Goal: Transaction & Acquisition: Purchase product/service

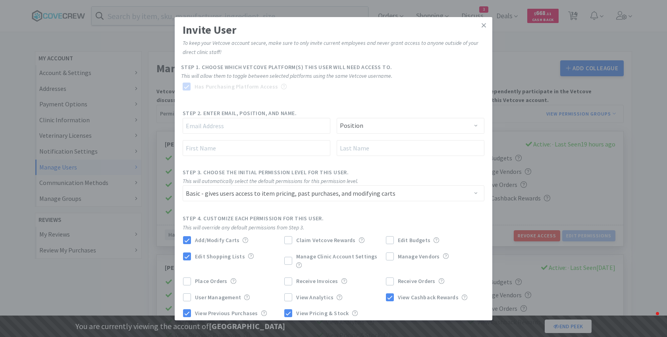
select select "BASIC"
click at [141, 126] on div "Invite User To keep your Vetcove account secure, make sure to only invite curre…" at bounding box center [333, 168] width 667 height 337
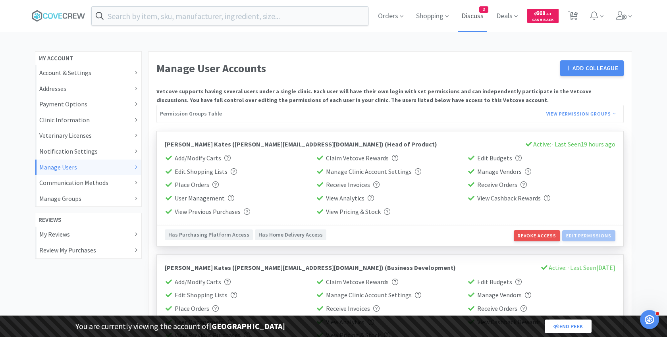
click at [476, 20] on span "Discuss" at bounding box center [472, 16] width 29 height 32
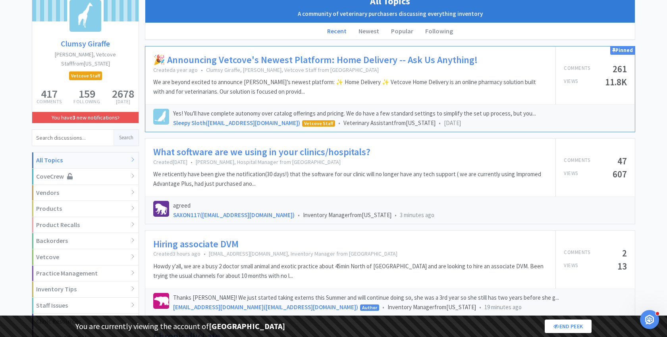
scroll to position [86, 0]
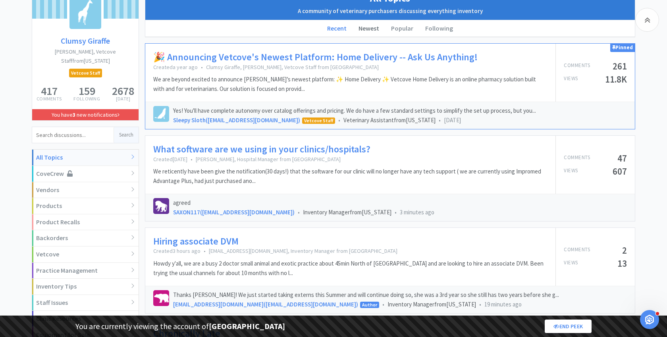
click at [373, 31] on li "Newest" at bounding box center [369, 28] width 33 height 17
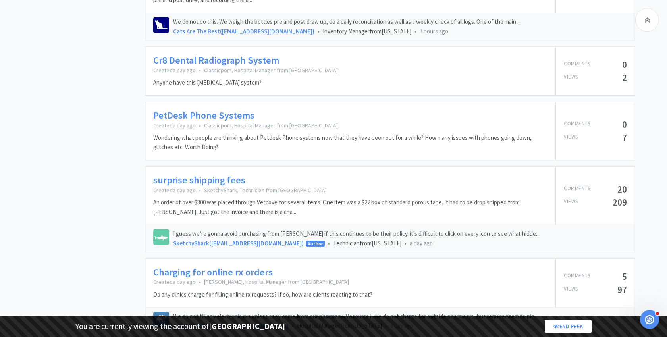
scroll to position [880, 0]
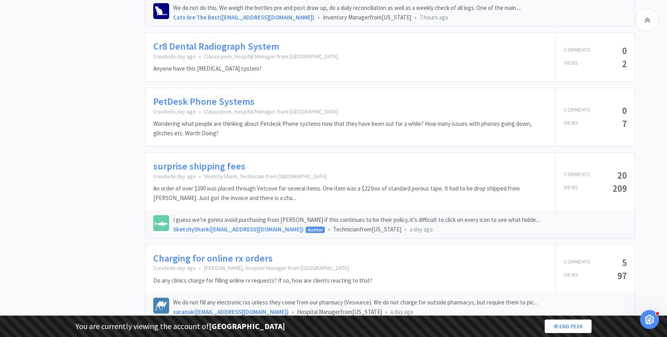
click at [214, 161] on link "surprise shipping fees" at bounding box center [199, 167] width 92 height 12
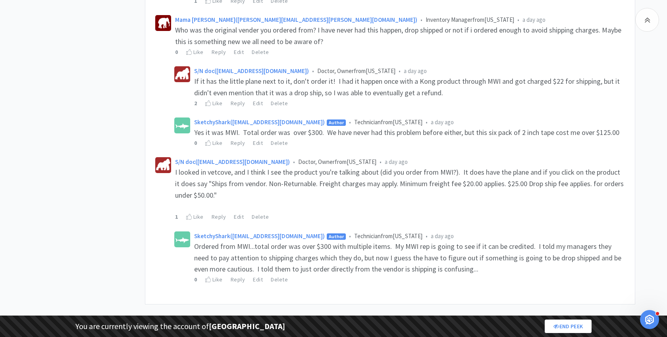
scroll to position [1342, 0]
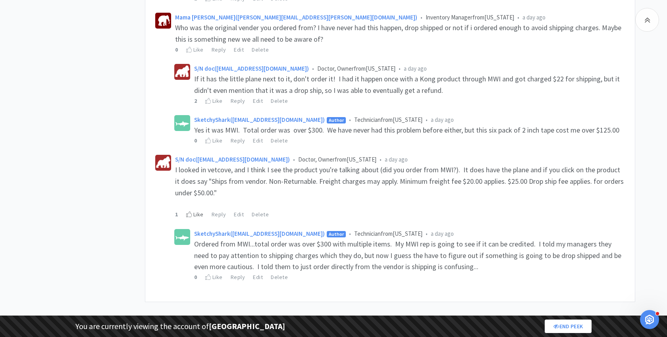
click at [202, 212] on div "Like" at bounding box center [194, 214] width 17 height 9
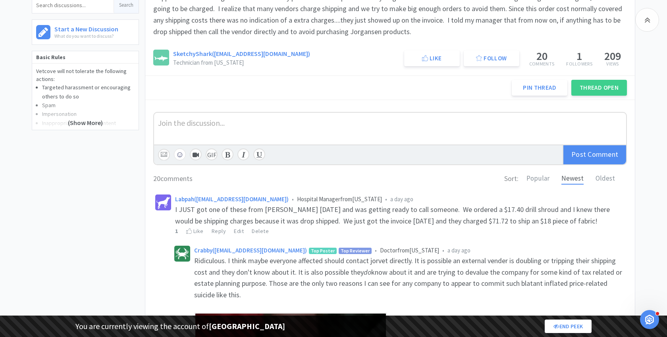
scroll to position [0, 0]
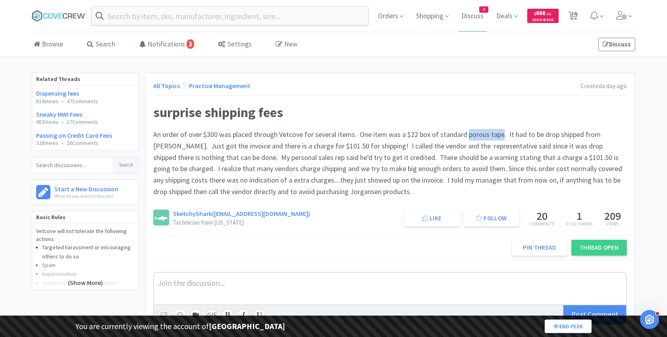
drag, startPoint x: 462, startPoint y: 132, endPoint x: 498, endPoint y: 132, distance: 35.4
click at [498, 132] on span "An order of over $300 was placed through Vetcove for several items. One item wa…" at bounding box center [388, 163] width 471 height 66
copy span "porous tape"
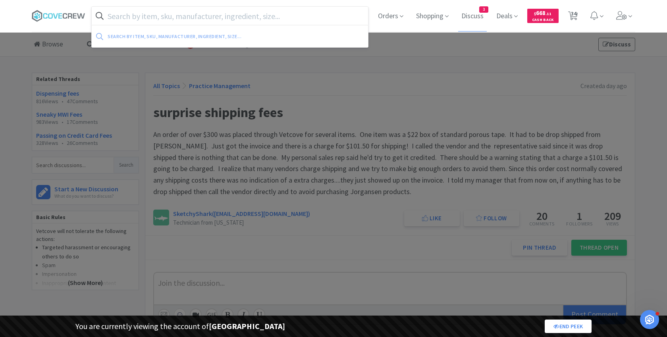
click at [261, 13] on input "text" at bounding box center [230, 16] width 277 height 18
paste input "porous tape"
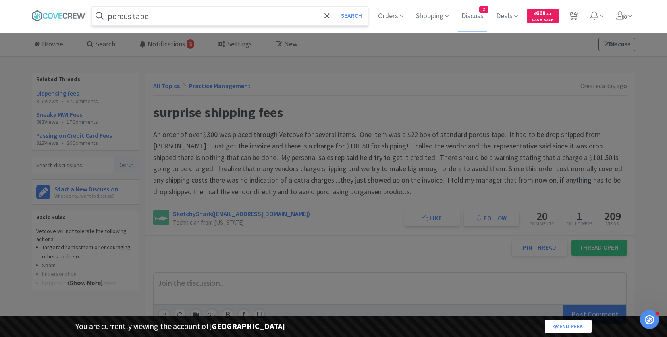
type input "porous tape"
click at [335, 7] on button "Search" at bounding box center [351, 16] width 33 height 18
select select "2"
select select "8"
select select "1"
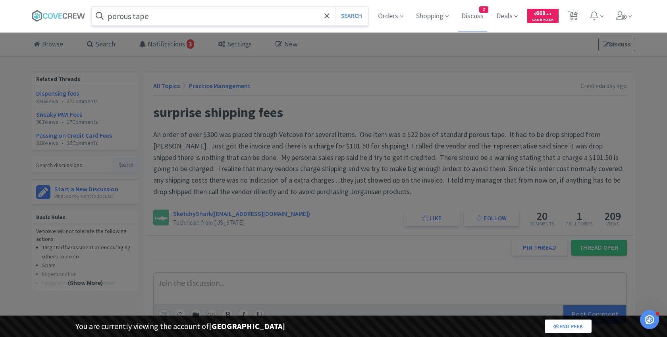
select select "1"
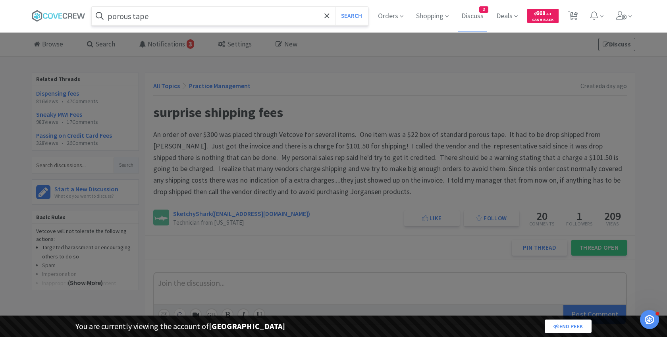
select select "1"
select select "2"
select select "1"
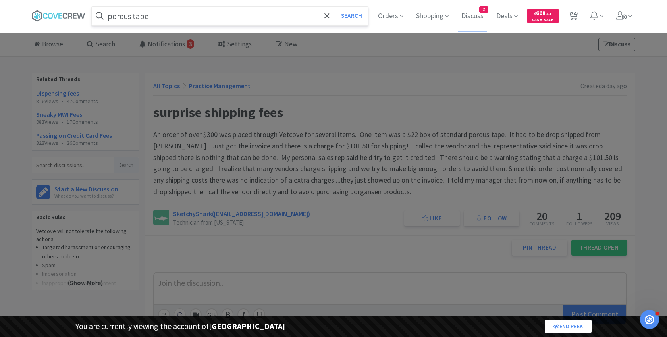
select select "1"
select select "5"
select select "2"
select select "1"
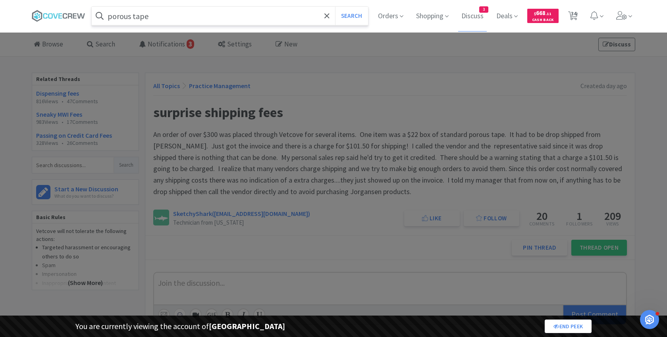
select select "1"
select select "2"
select select "1"
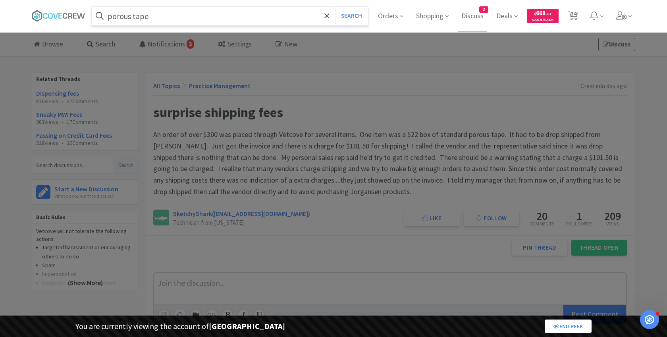
select select "1"
select select "2"
select select "1"
select select "3"
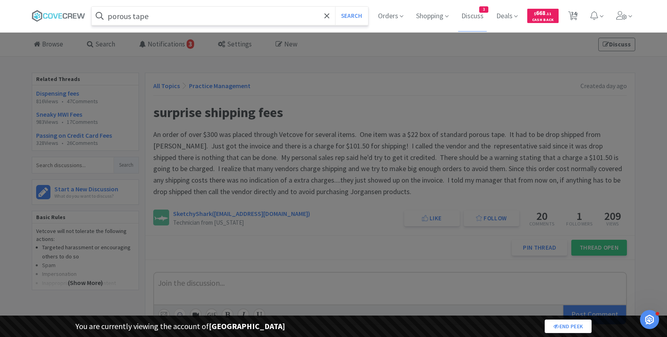
select select "3"
select select "1"
select select "2"
select select "5"
select select "2"
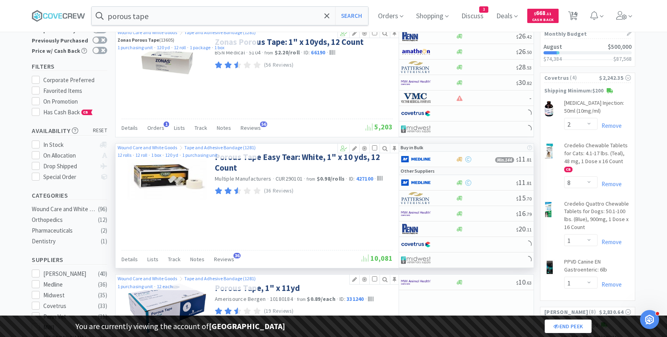
scroll to position [68, 0]
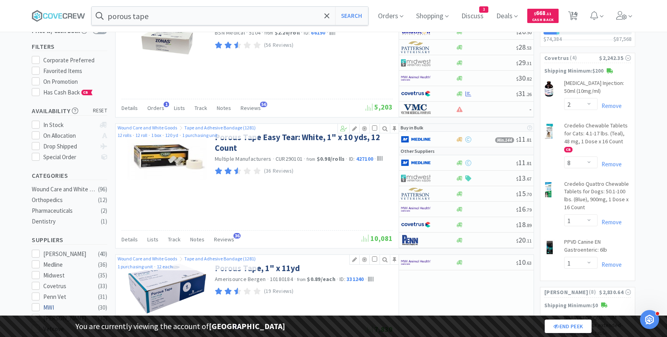
click at [54, 303] on div "MWI" at bounding box center [67, 308] width 49 height 10
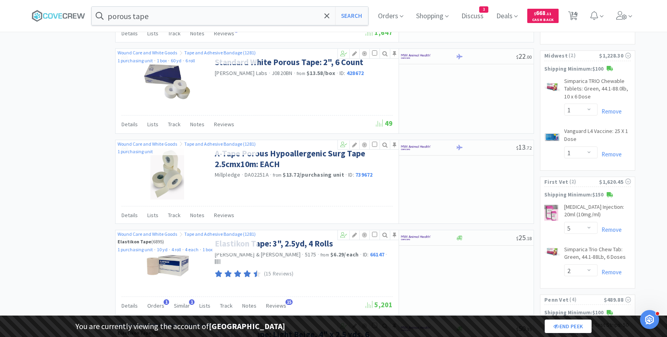
scroll to position [751, 0]
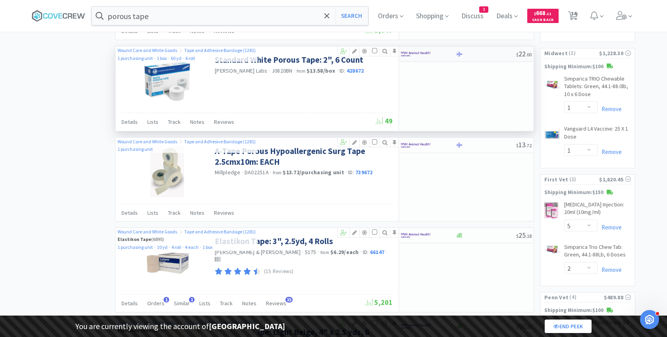
click at [447, 49] on div at bounding box center [428, 54] width 54 height 14
select select "1"
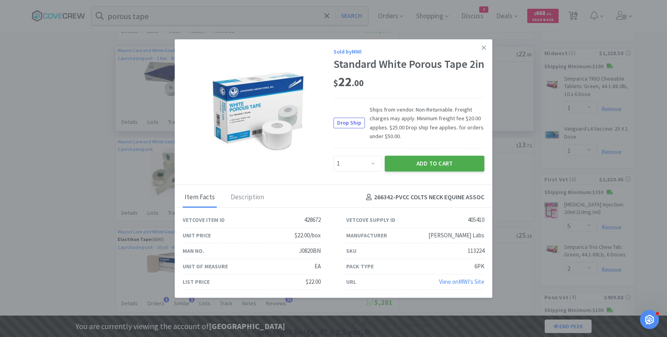
click at [445, 171] on button "Add to Cart" at bounding box center [435, 164] width 100 height 16
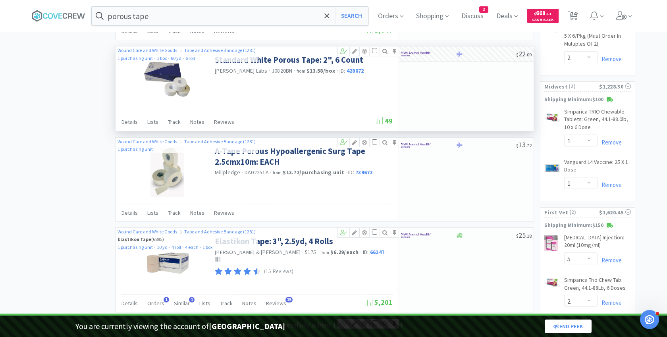
click at [575, 11] on span "34" at bounding box center [574, 14] width 6 height 32
select select "2"
select select "1"
select select "2"
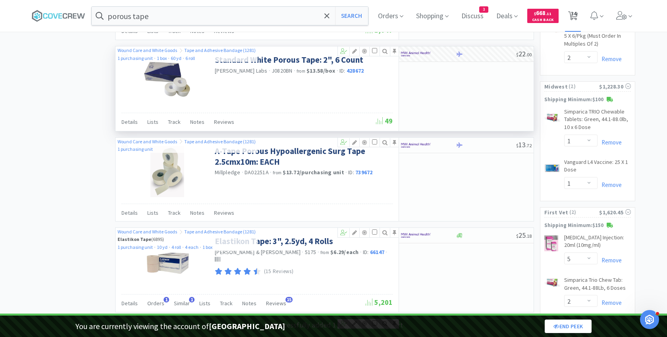
select select "2"
select select "8"
select select "1"
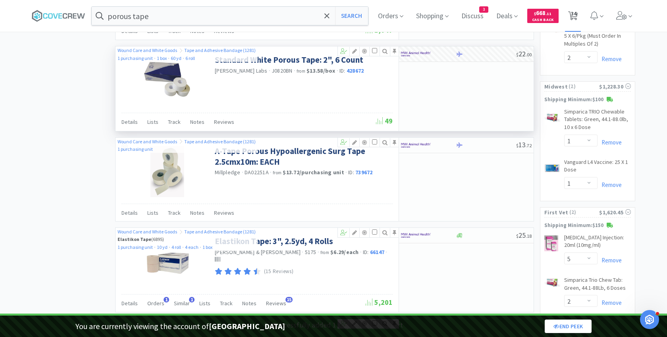
select select "1"
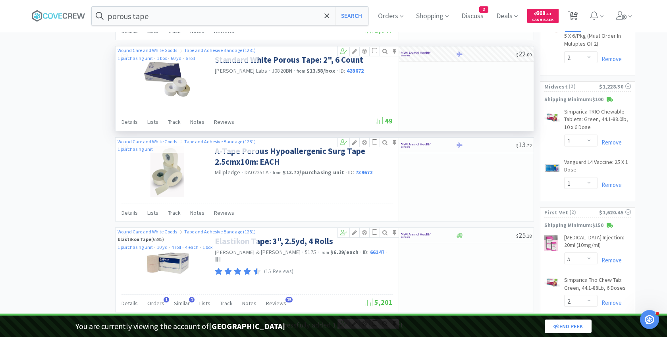
select select "1"
select select "2"
select select "1"
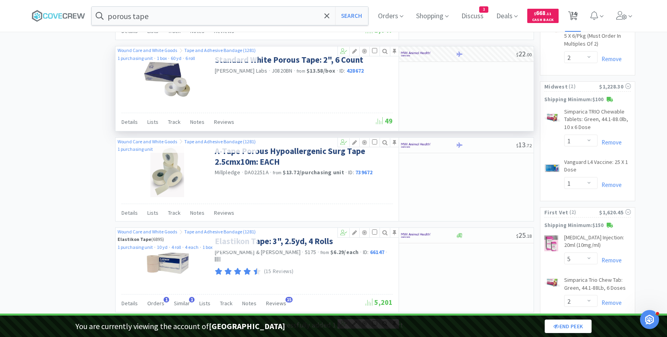
select select "1"
select select "5"
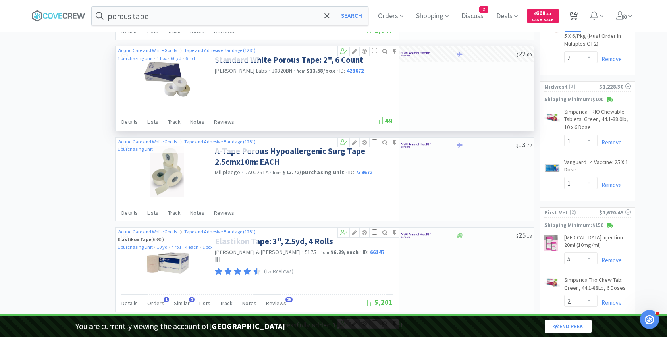
select select "2"
select select "1"
select select "2"
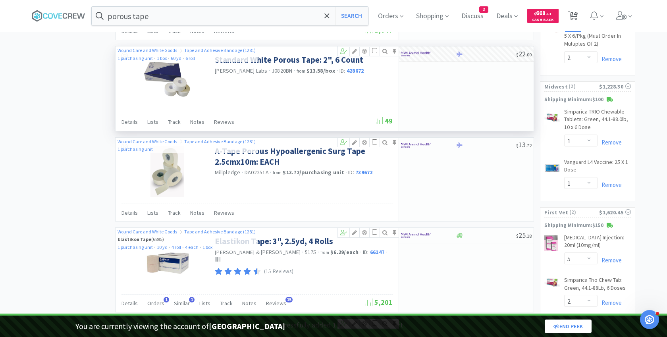
select select "1"
select select "3"
select select "5"
select select "2"
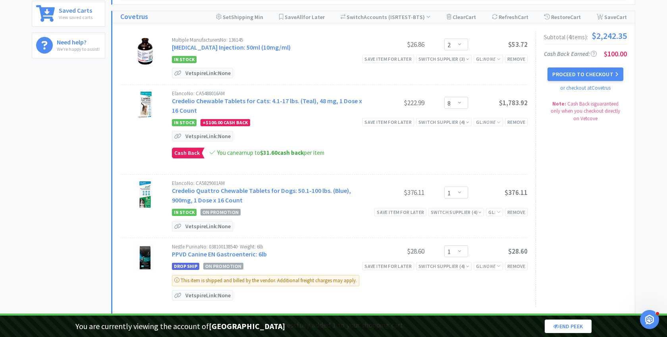
select select "1"
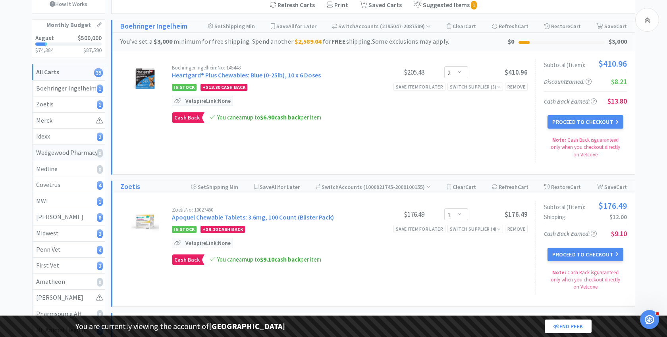
scroll to position [85, 0]
click at [65, 193] on link "MWI 1" at bounding box center [68, 201] width 73 height 16
select select "1"
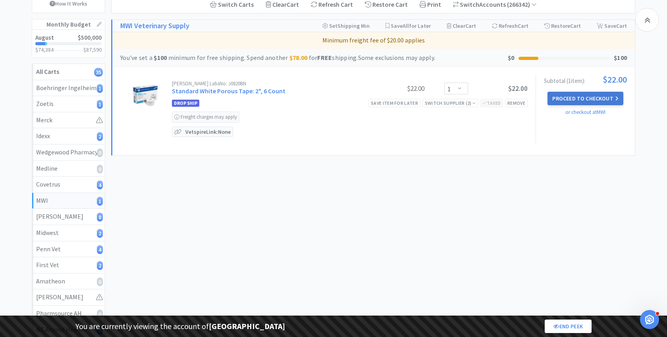
click at [566, 96] on button "Proceed to Checkout" at bounding box center [585, 99] width 75 height 14
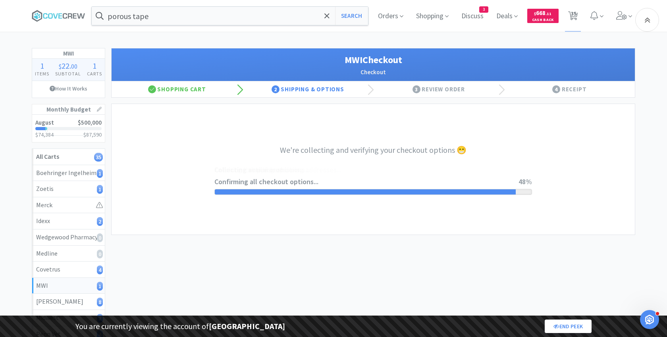
select select "STD_"
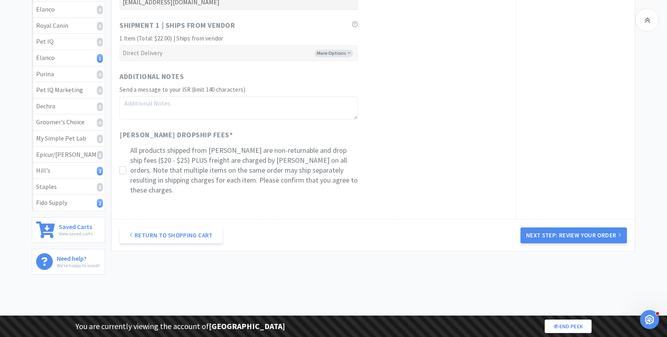
scroll to position [537, 0]
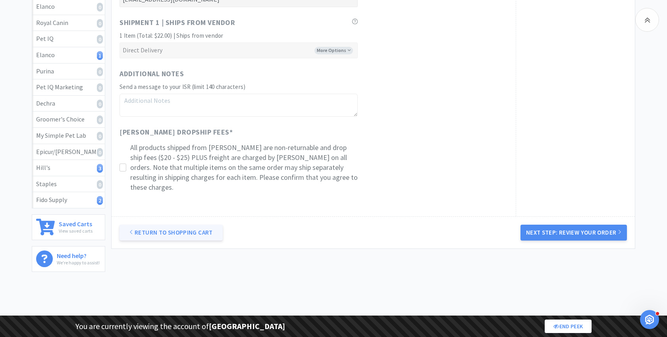
click at [186, 225] on link "Return to Shopping Cart" at bounding box center [171, 233] width 103 height 16
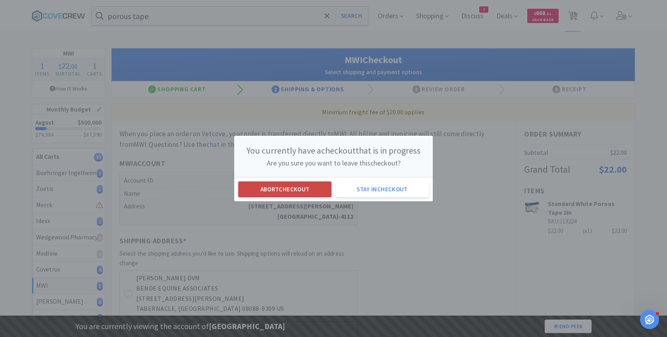
click at [273, 189] on button "Abort checkout" at bounding box center [284, 190] width 93 height 16
select select "1"
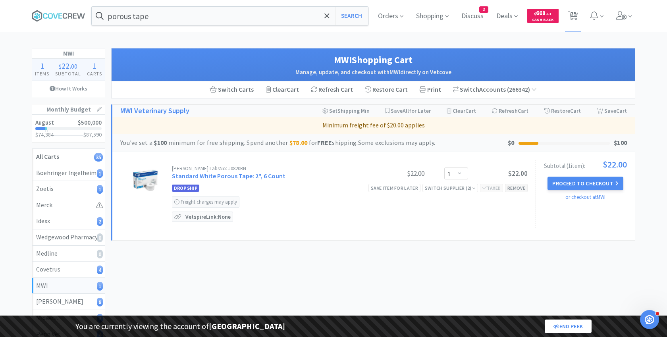
click at [512, 189] on div "Remove" at bounding box center [516, 188] width 23 height 8
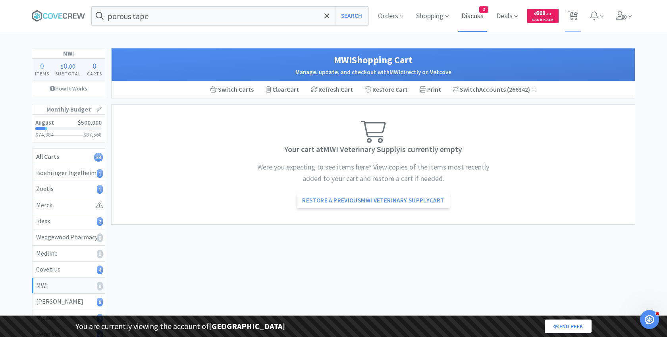
click at [464, 20] on span "Discuss" at bounding box center [472, 16] width 29 height 32
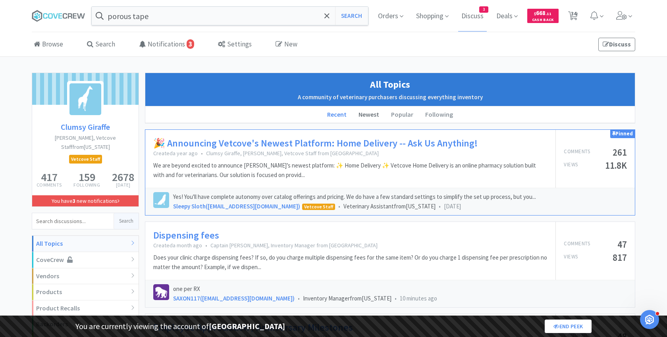
click at [373, 116] on li "Newest" at bounding box center [369, 114] width 33 height 17
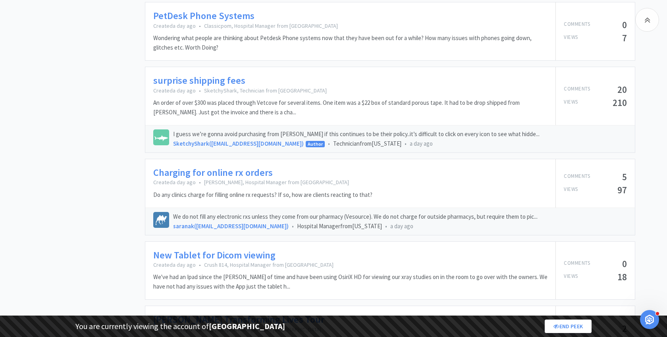
scroll to position [970, 0]
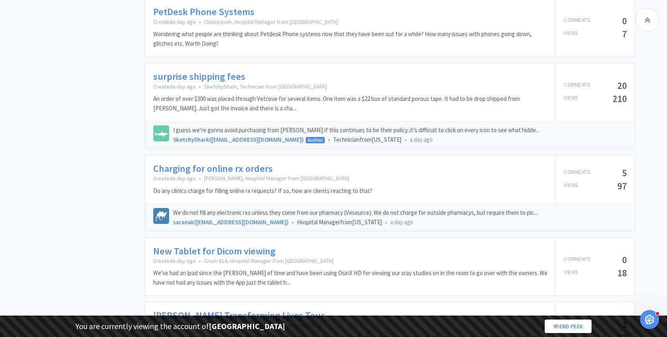
click at [225, 71] on link "surprise shipping fees" at bounding box center [199, 77] width 92 height 12
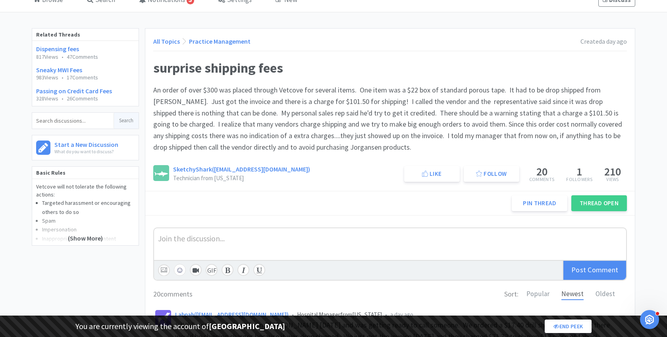
scroll to position [46, 0]
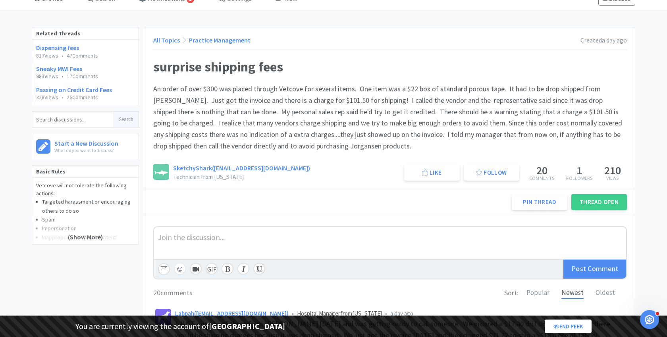
click at [241, 247] on div at bounding box center [390, 243] width 472 height 32
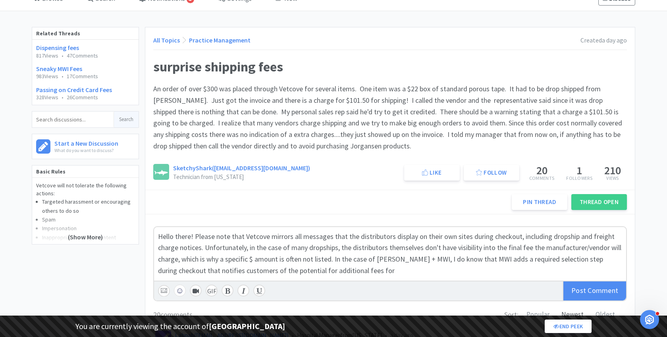
click at [490, 259] on span "Hello there! Please note that Vetcove mirrors all messages that the distributor…" at bounding box center [390, 253] width 465 height 43
click at [533, 259] on span "Hello there! Please note that Vetcove mirrors all messages that the distributor…" at bounding box center [390, 253] width 465 height 43
click at [579, 262] on span "Hello there! Please note that Vetcove mirrors all messages that the distributor…" at bounding box center [390, 253] width 465 height 43
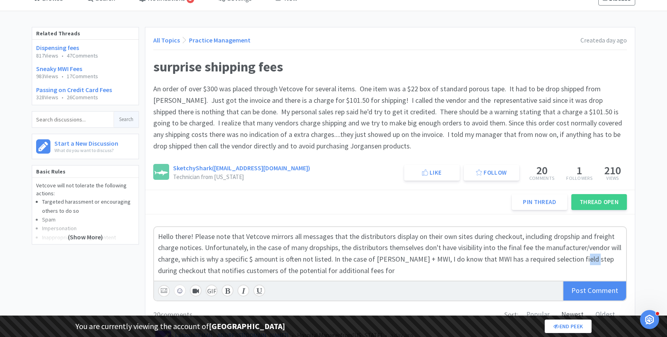
click at [579, 262] on span "Hello there! Please note that Vetcove mirrors all messages that the distributor…" at bounding box center [390, 253] width 465 height 43
click at [594, 258] on span "Hello there! Please note that Vetcove mirrors all messages that the distributor…" at bounding box center [390, 253] width 465 height 43
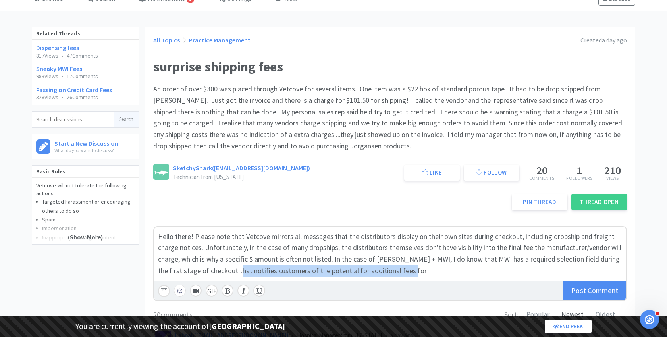
drag, startPoint x: 224, startPoint y: 269, endPoint x: 400, endPoint y: 269, distance: 175.2
click at [400, 270] on div "Hello there! Please note that Vetcove mirrors all messages that the distributor…" at bounding box center [390, 254] width 464 height 46
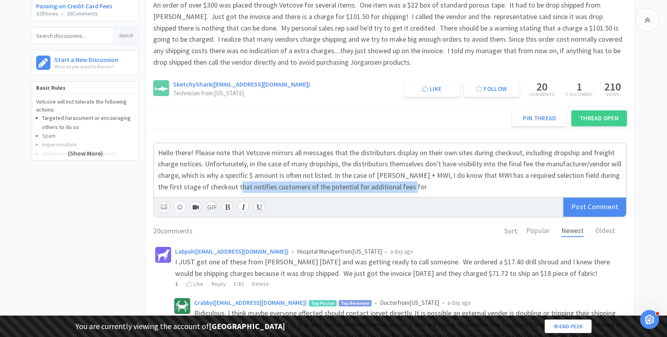
scroll to position [134, 0]
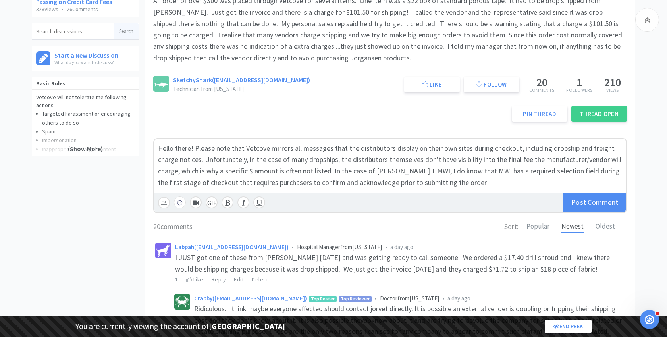
click at [334, 168] on span "Hello there! Please note that Vetcove mirrors all messages that the distributor…" at bounding box center [390, 165] width 465 height 43
click at [182, 200] on button "☺" at bounding box center [180, 203] width 12 height 12
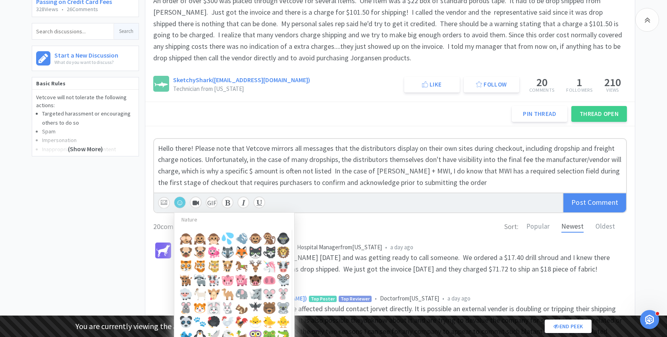
scroll to position [412, 0]
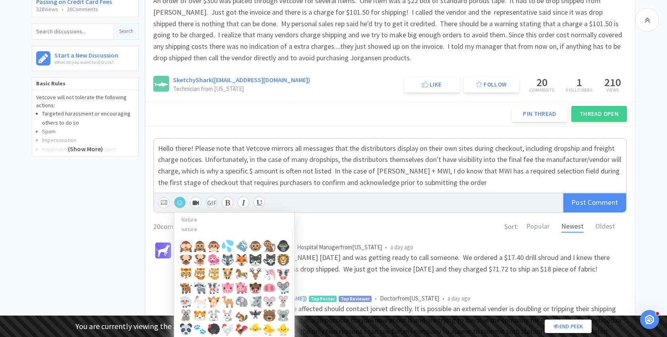
click at [182, 244] on button at bounding box center [186, 246] width 13 height 13
click at [495, 180] on div "Hello there! Please note that Vetcove mirrors all messages that the distributor…" at bounding box center [390, 166] width 464 height 46
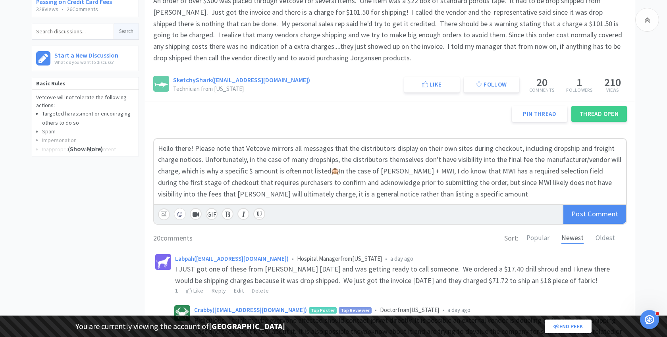
click at [344, 183] on span "In the case of Jorgensen + MWI, I do know that MWI has a required selection fie…" at bounding box center [386, 182] width 456 height 32
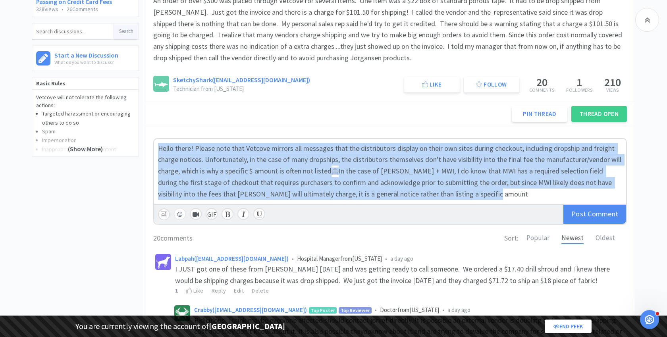
copy div "Hello there! Please note that Vetcove mirrors all messages that the distributor…"
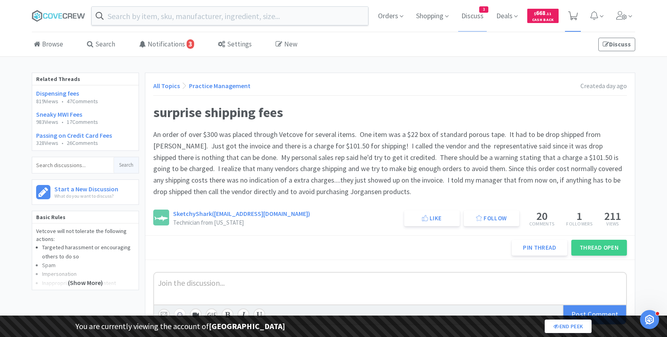
click at [570, 19] on icon at bounding box center [574, 16] width 10 height 9
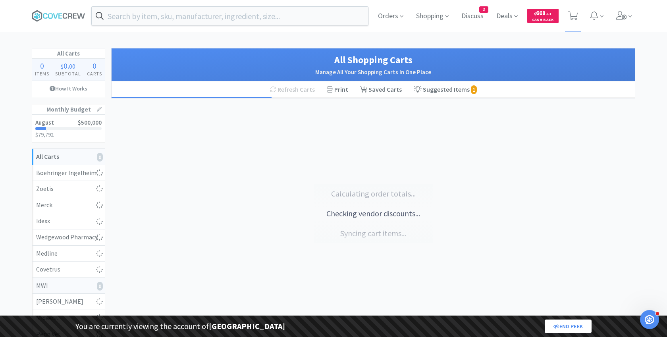
select select "2"
select select "1"
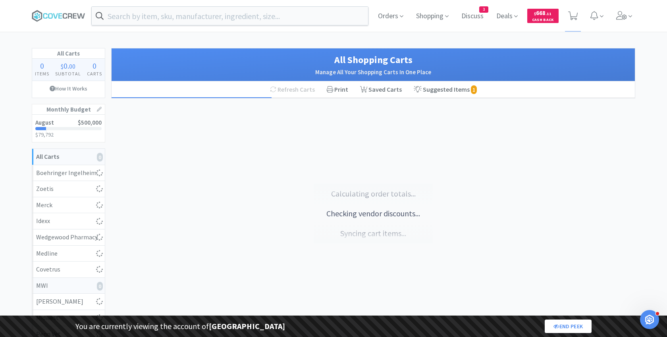
select select "1"
select select "2"
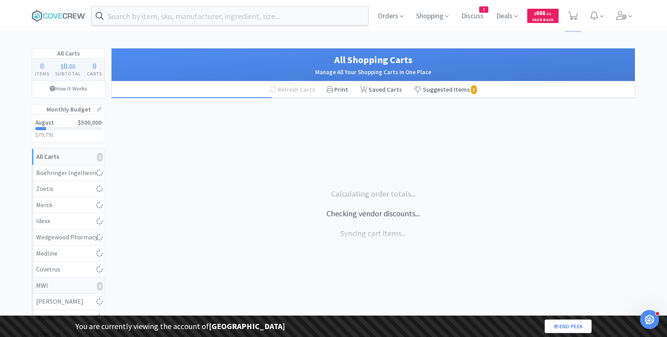
select select "1"
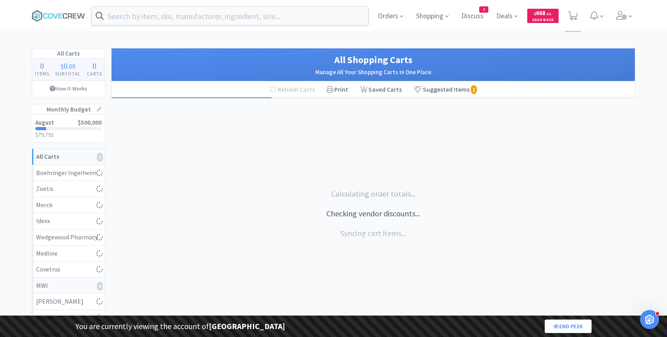
select select "1"
select select "5"
select select "2"
select select "1"
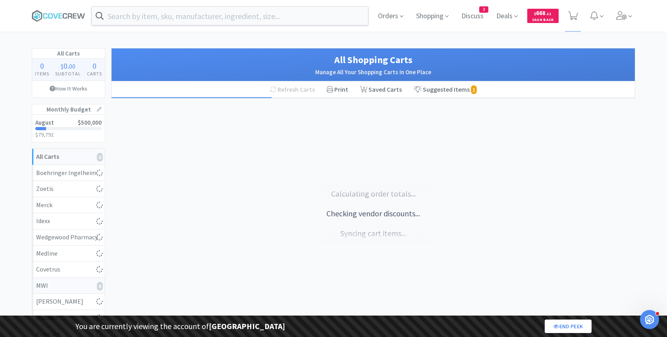
select select "2"
select select "5"
select select "2"
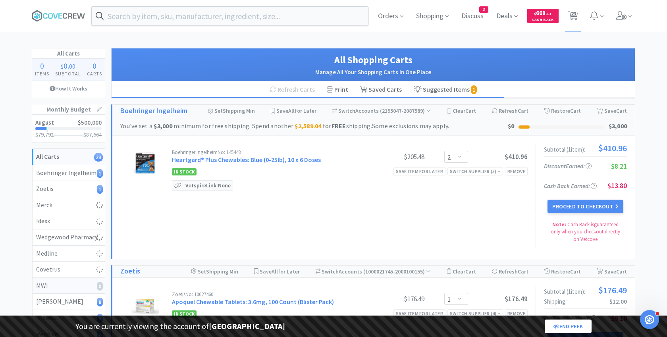
click at [67, 282] on div "MWI 0" at bounding box center [68, 286] width 65 height 10
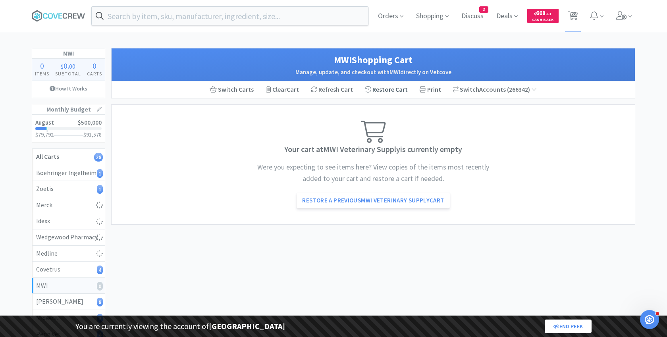
click at [392, 86] on div "Restore Cart" at bounding box center [386, 89] width 55 height 17
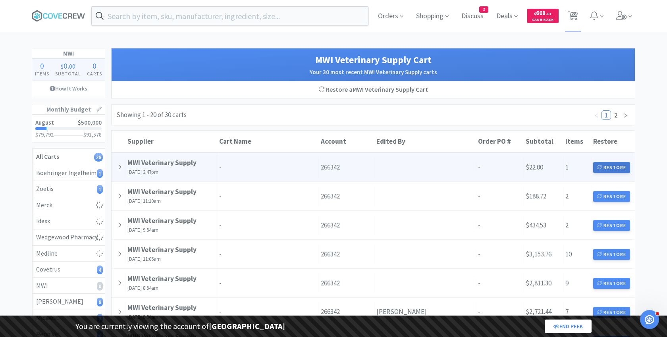
click at [617, 163] on button "Restore" at bounding box center [612, 167] width 37 height 11
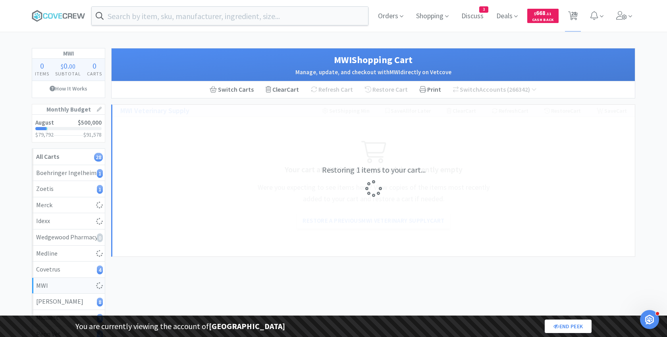
select select "1"
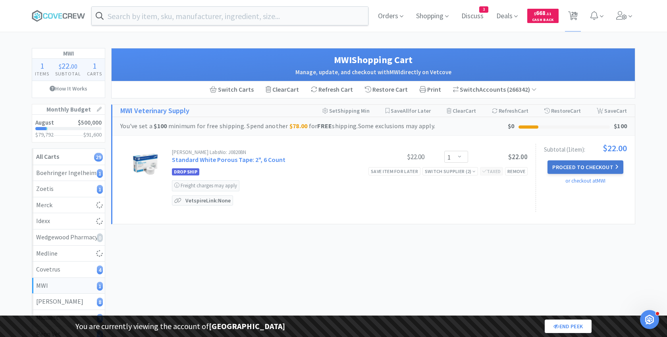
click at [575, 167] on button "Proceed to Checkout" at bounding box center [585, 168] width 75 height 14
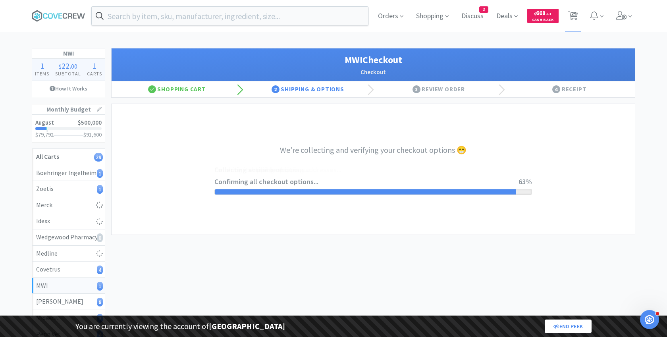
select select "STD_"
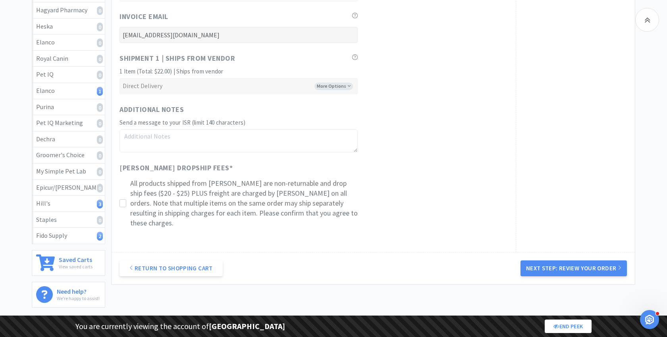
scroll to position [505, 0]
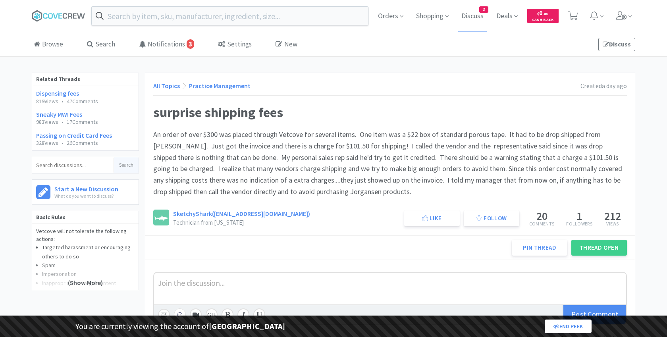
scroll to position [134, 0]
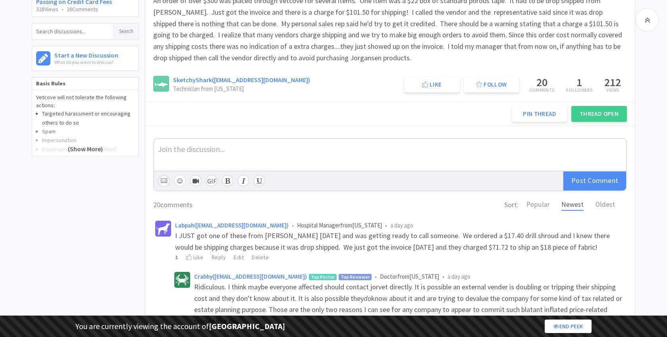
click at [190, 158] on div at bounding box center [390, 155] width 472 height 32
paste div
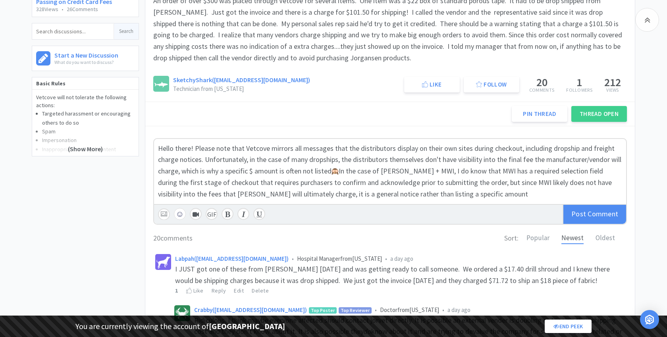
click at [462, 193] on span "In the case of Jorgensen + MWI, I do know that MWI has a required selection fie…" at bounding box center [386, 182] width 456 height 32
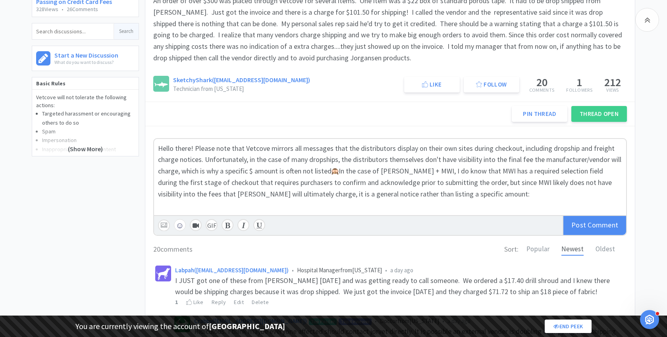
click at [165, 224] on input "file" at bounding box center [164, 225] width 12 height 12
type input "C:\fakepath\Screenshot 2025-08-29 at 3.55.47 PM.png"
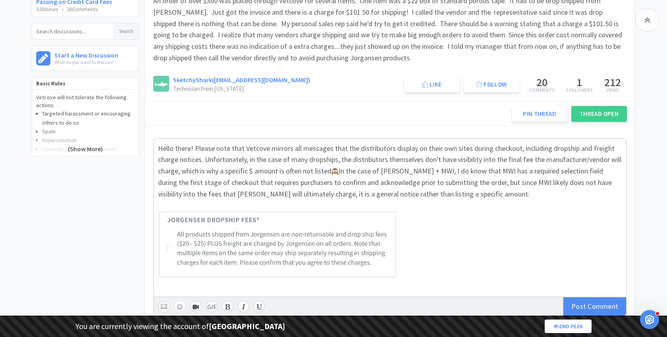
click at [385, 183] on span "In the case of Jorgensen + MWI, I do know that MWI has a required selection fie…" at bounding box center [386, 182] width 456 height 32
click at [308, 190] on span "In the case of Jorgensen + MWI, I do know that MWI has a required selection fie…" at bounding box center [386, 182] width 456 height 32
click at [380, 192] on span "In the case of Jorgensen + MWI, I do know that MWI has a required selection fie…" at bounding box center [386, 182] width 456 height 32
drag, startPoint x: 436, startPoint y: 192, endPoint x: 667, endPoint y: 197, distance: 231.3
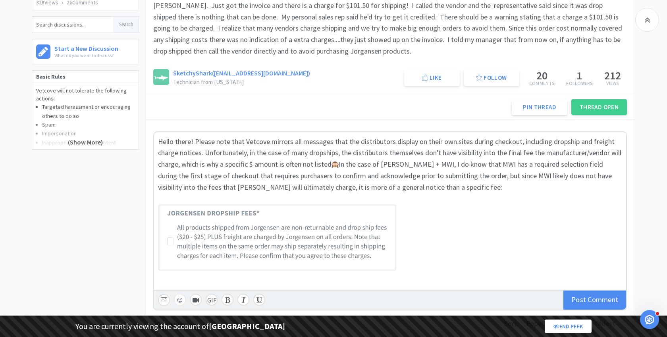
scroll to position [143, 0]
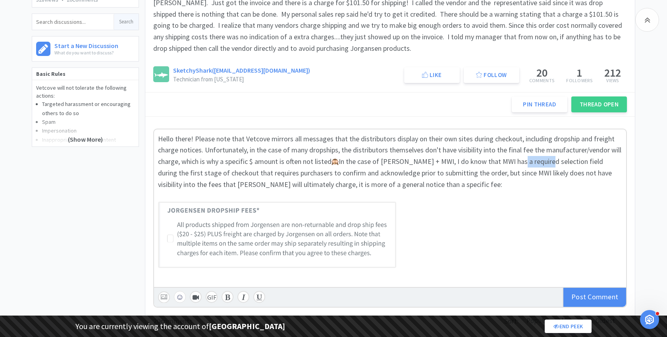
drag, startPoint x: 511, startPoint y: 161, endPoint x: 539, endPoint y: 160, distance: 28.6
click at [539, 160] on span "In the case of Jorgensen + MWI, I do know that MWI has a required selection fie…" at bounding box center [386, 173] width 456 height 32
click at [519, 161] on span "In the case of Jorgensen + MWI, I do know that MWI has a selection field during…" at bounding box center [389, 173] width 462 height 32
click at [370, 171] on span "In the case of Jorgensen + MWI, I do know that MWI has a confirmation field dur…" at bounding box center [390, 173] width 464 height 32
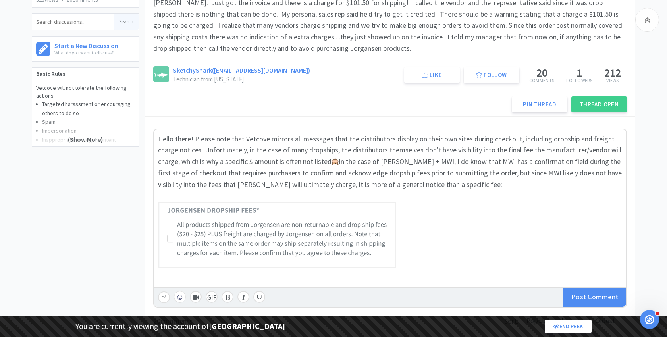
click at [209, 182] on span "In the case of Jorgensen + MWI, I do know that MWI has a confirmation field dur…" at bounding box center [391, 173] width 466 height 32
drag, startPoint x: 436, startPoint y: 184, endPoint x: 582, endPoint y: 183, distance: 145.4
click at [582, 183] on div "Hello there! Please note that Vetcove mirrors all messages that the distributor…" at bounding box center [390, 161] width 464 height 57
click at [589, 294] on span "Comment" at bounding box center [603, 296] width 31 height 9
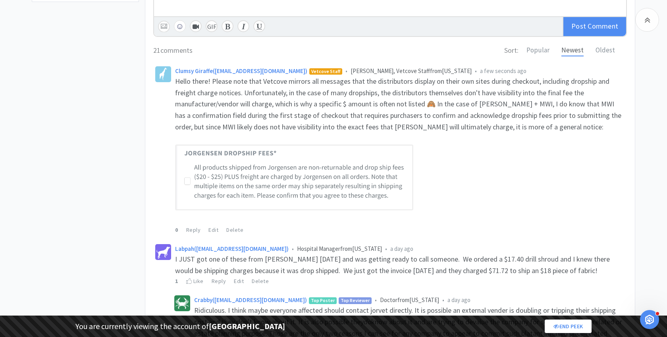
scroll to position [286, 0]
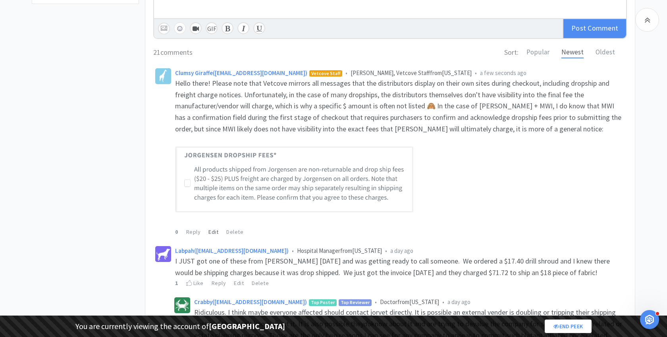
click at [214, 230] on div "Edit" at bounding box center [214, 232] width 10 height 9
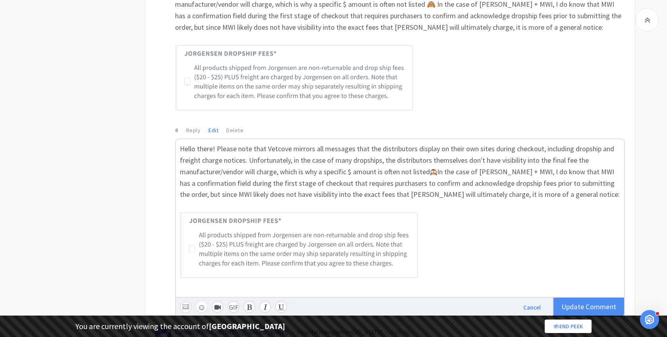
scroll to position [392, 0]
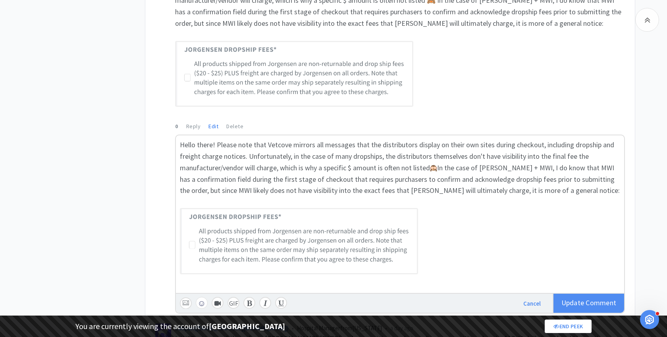
click at [228, 282] on div at bounding box center [400, 284] width 441 height 12
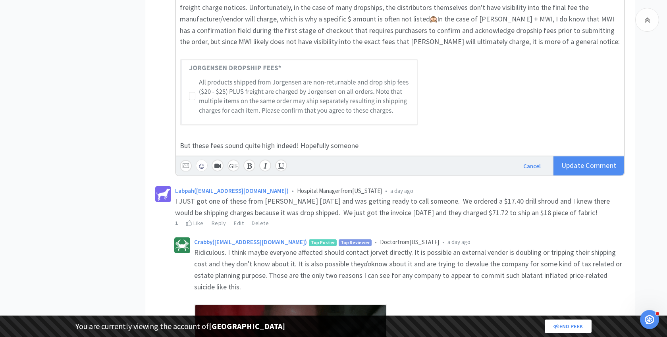
scroll to position [539, 0]
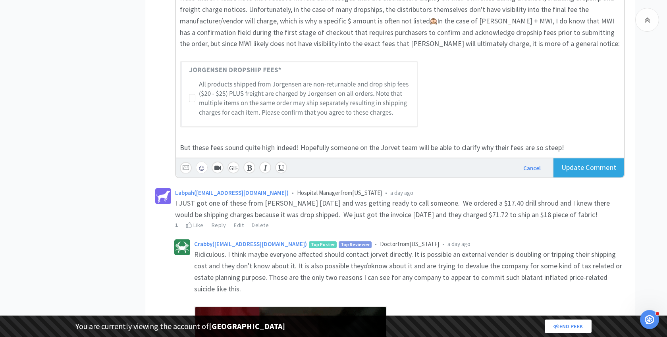
click at [591, 169] on span "Comment" at bounding box center [601, 167] width 31 height 9
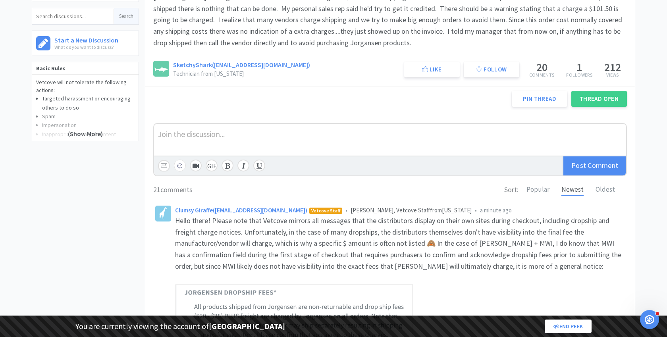
scroll to position [0, 0]
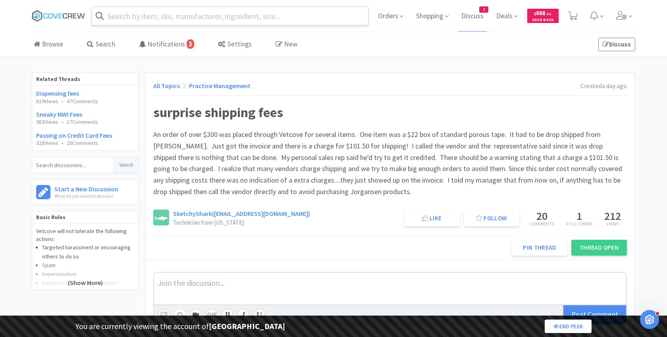
click at [142, 15] on input "text" at bounding box center [230, 16] width 277 height 18
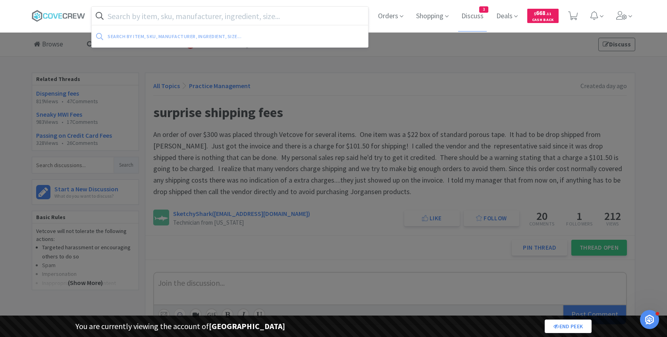
paste input "10021174"
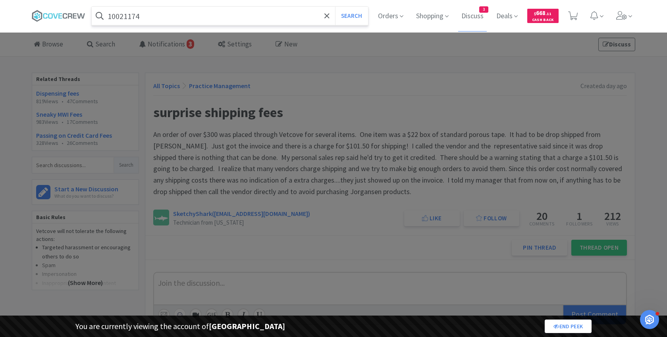
type input "10021174"
click at [335, 7] on button "Search" at bounding box center [351, 16] width 33 height 18
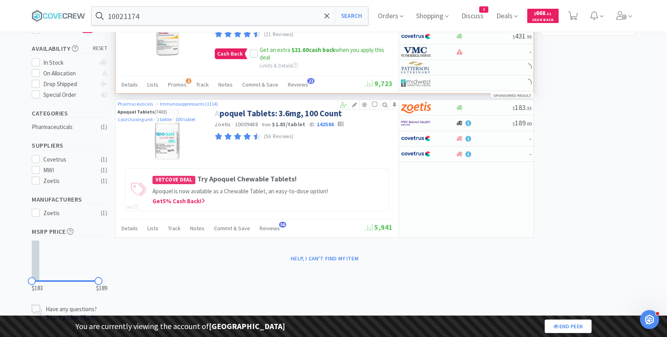
scroll to position [134, 0]
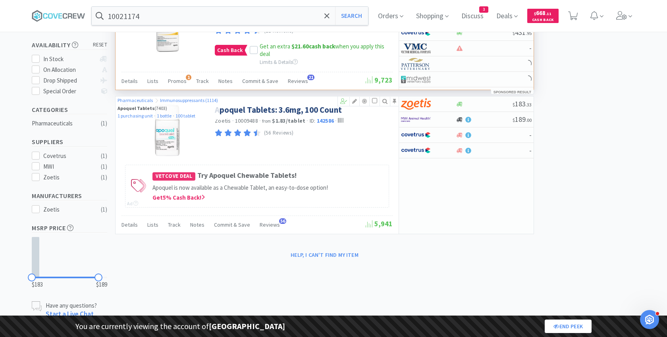
select select "2"
select select "8"
select select "1"
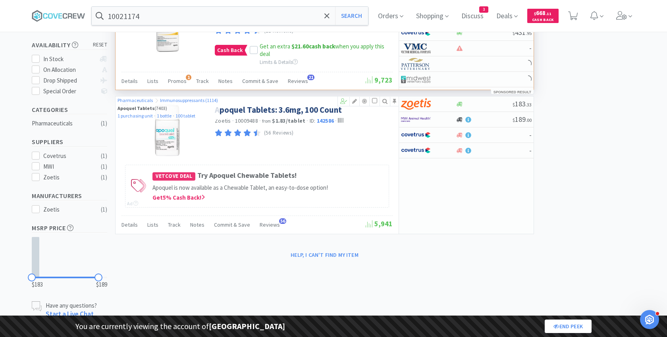
select select "1"
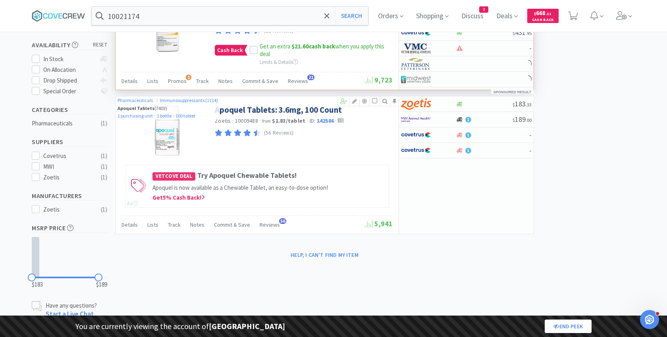
select select "1"
select select "2"
select select "1"
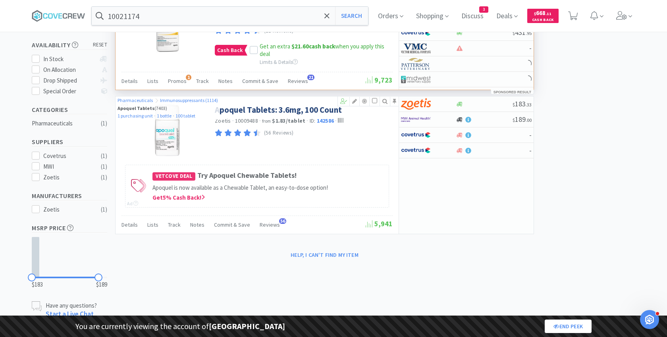
select select "5"
select select "2"
select select "1"
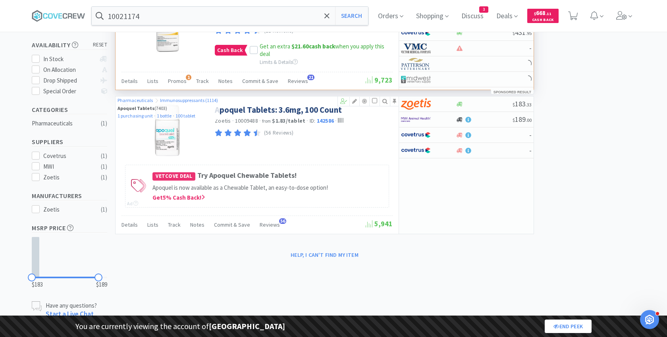
select select "1"
select select "2"
select select "1"
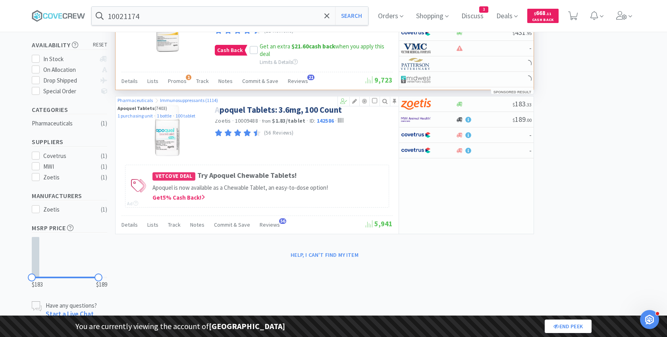
select select "2"
select select "1"
select select "3"
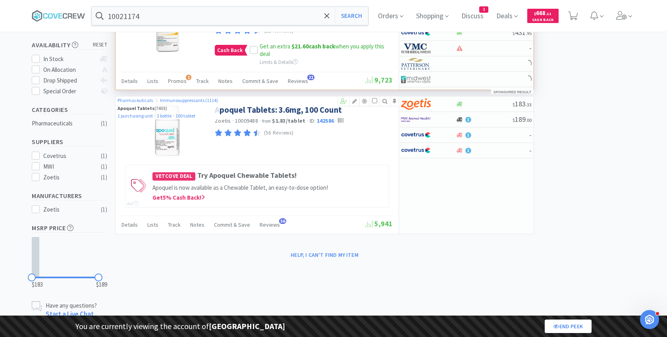
select select "1"
select select "2"
select select "1"
select select "5"
select select "2"
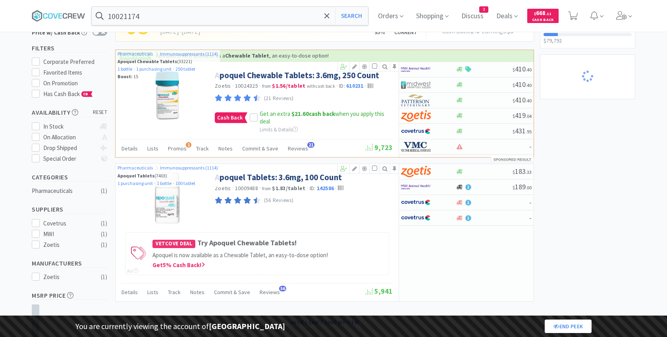
scroll to position [67, 0]
select select "2"
select select "8"
select select "1"
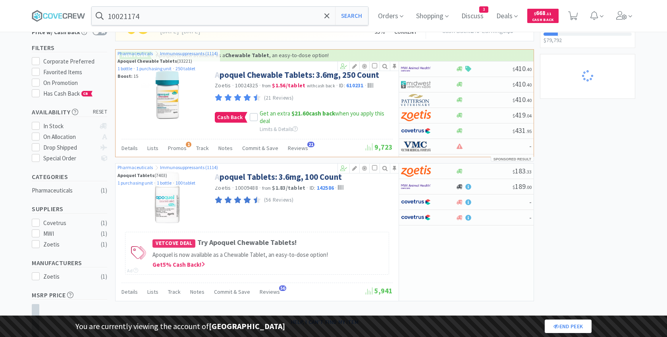
select select "1"
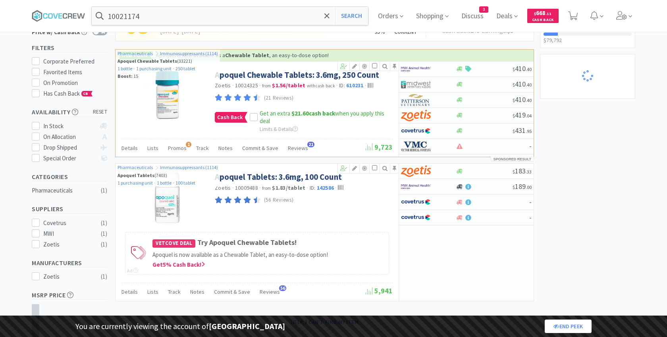
select select "1"
select select "2"
select select "1"
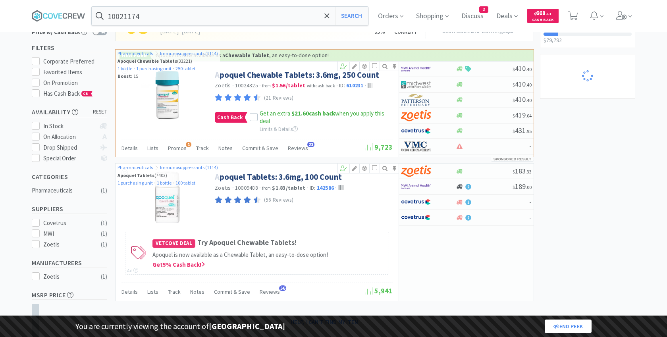
select select "1"
select select "5"
select select "2"
select select "1"
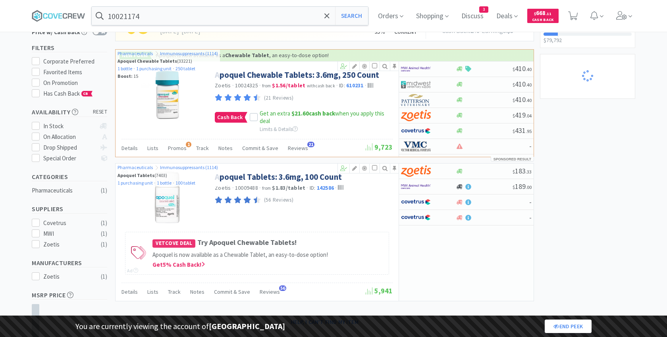
select select "1"
select select "2"
select select "1"
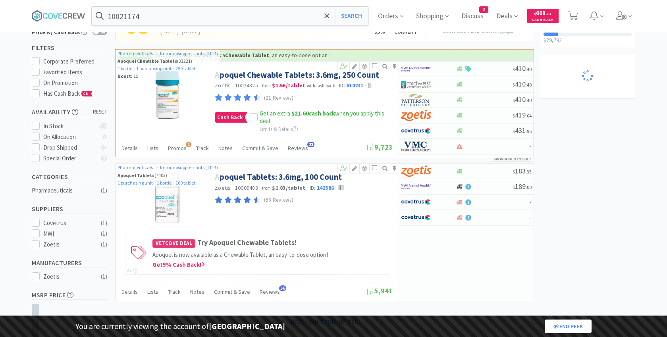
select select "1"
select select "2"
select select "1"
select select "3"
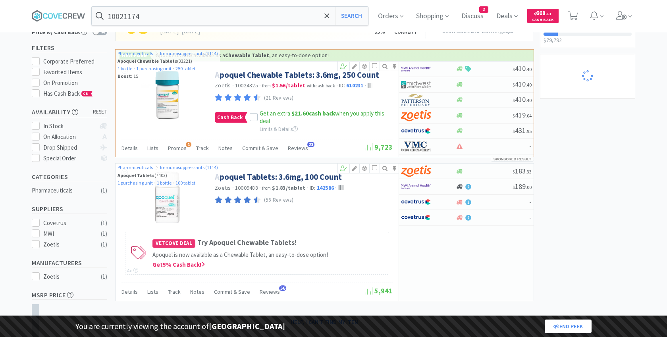
select select "3"
select select "1"
select select "2"
select select "1"
select select "5"
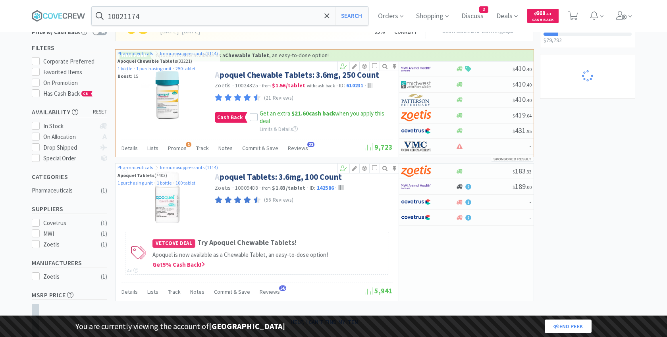
select select "2"
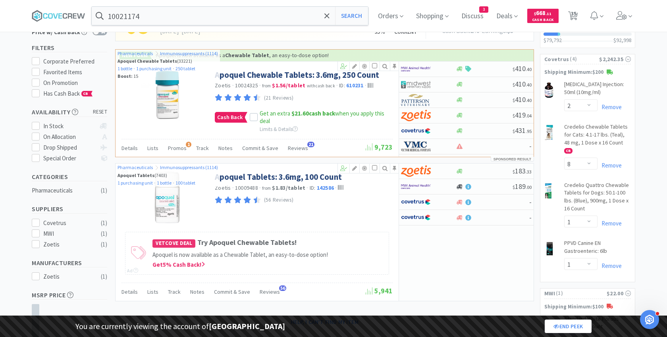
scroll to position [0, 0]
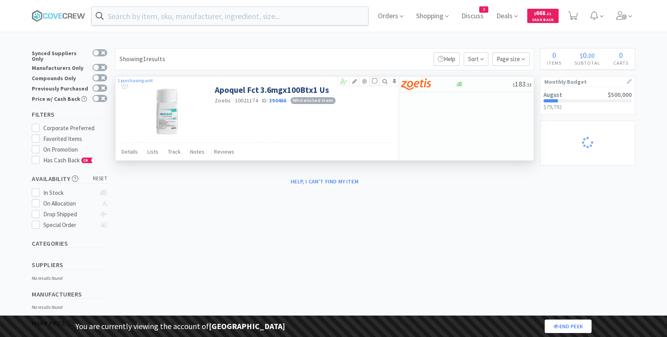
select select "2"
select select "8"
select select "1"
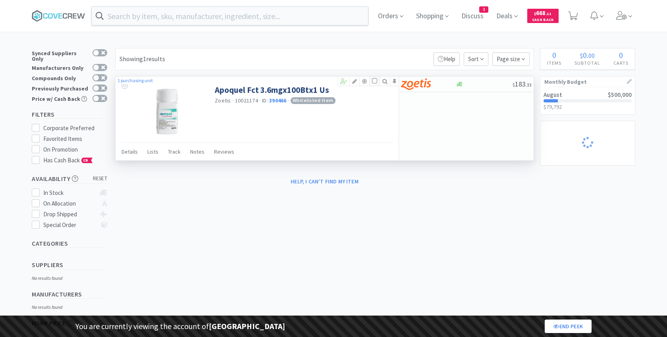
select select "1"
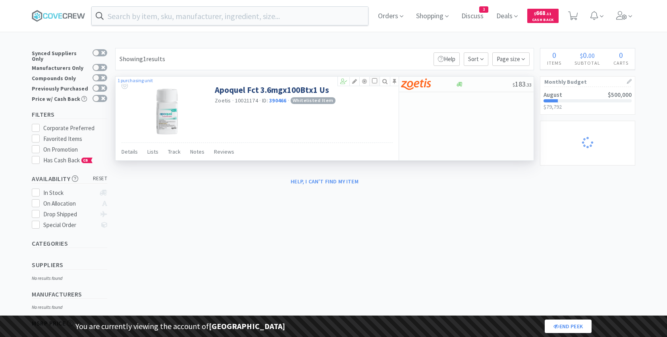
select select "1"
select select "2"
select select "1"
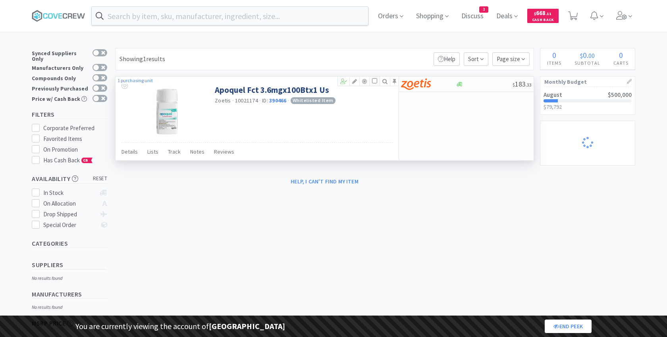
select select "5"
select select "2"
select select "1"
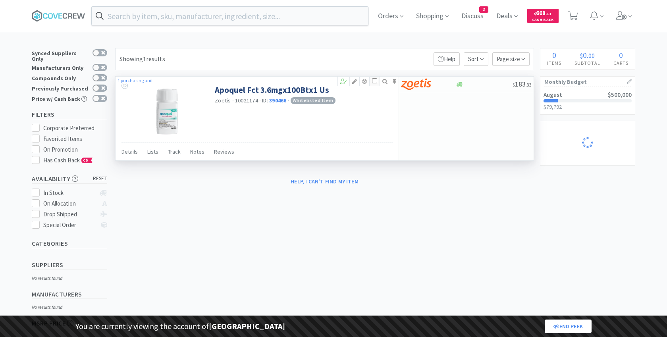
select select "1"
select select "2"
select select "1"
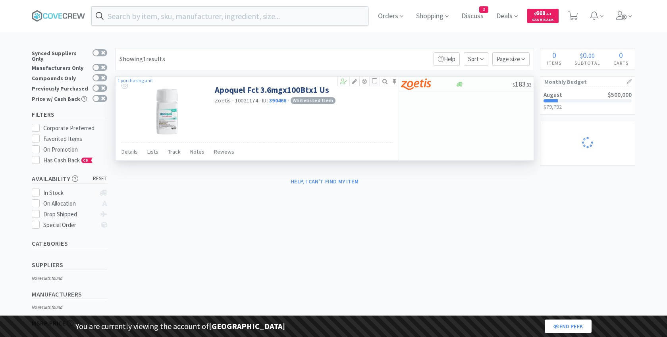
select select "2"
select select "1"
select select "3"
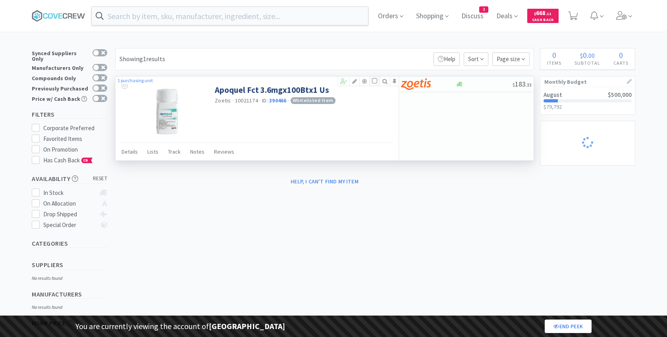
select select "1"
select select "2"
select select "1"
select select "5"
select select "2"
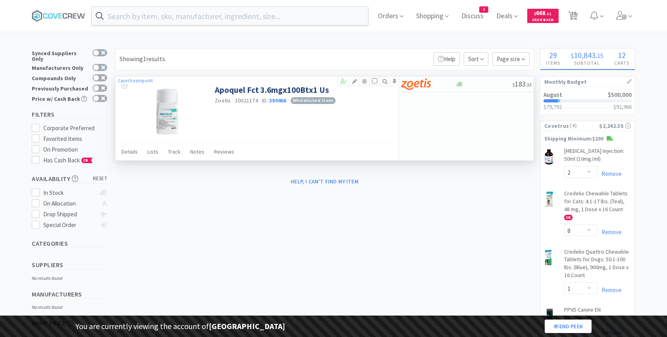
click at [374, 81] on input "checkbox" at bounding box center [374, 80] width 5 height 5
checkbox input "true"
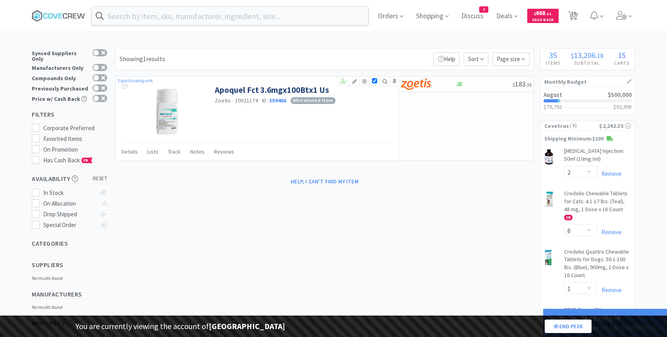
click at [234, 3] on div "Orders Shopping Discuss Discuss 3 Deals $ 668 . 11 Cash Back 35 35" at bounding box center [334, 16] width 604 height 32
click at [223, 15] on input "text" at bounding box center [230, 16] width 277 height 18
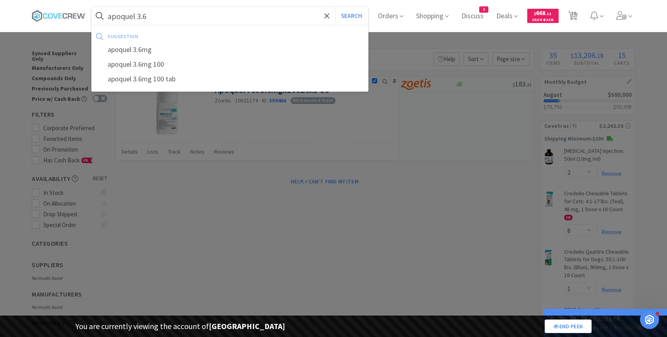
click at [335, 7] on button "Search" at bounding box center [351, 16] width 33 height 18
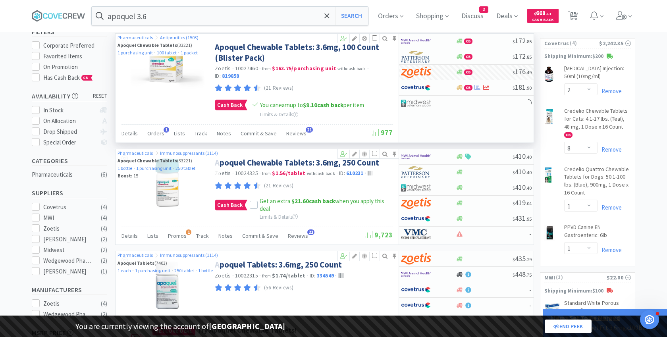
scroll to position [78, 0]
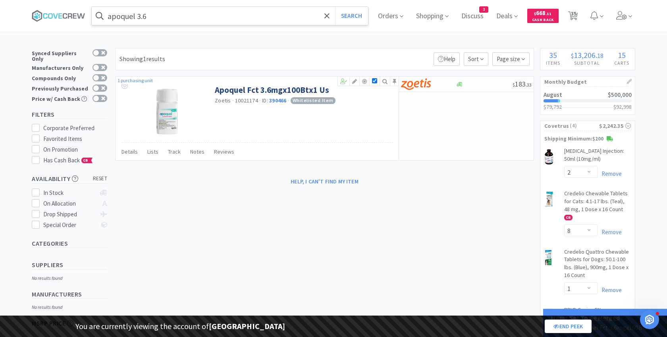
click at [198, 14] on input "apoquel 3.6" at bounding box center [230, 16] width 277 height 18
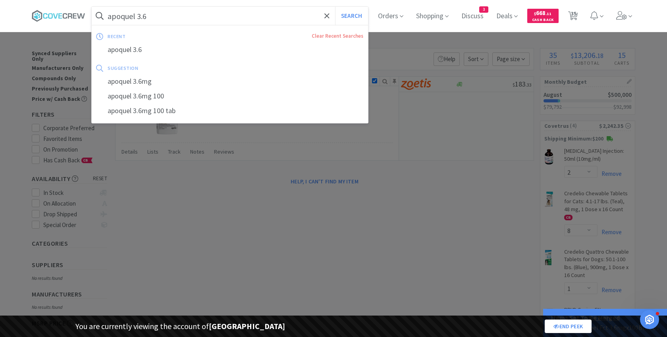
paste input "10009488"
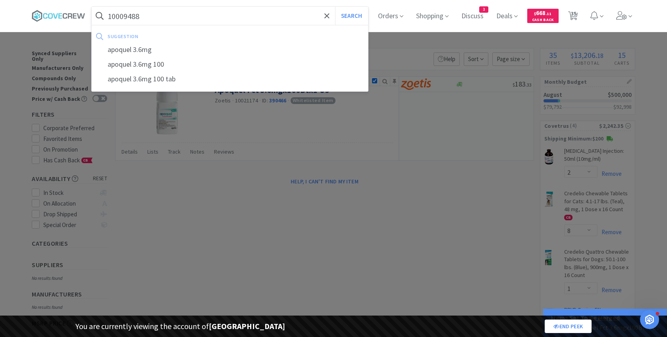
type input "10009488"
click at [335, 7] on button "Search" at bounding box center [351, 16] width 33 height 18
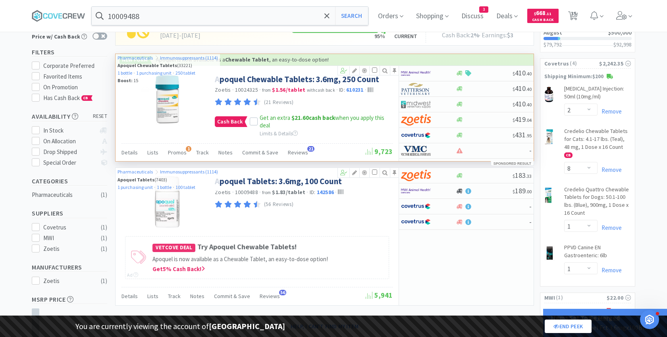
scroll to position [74, 0]
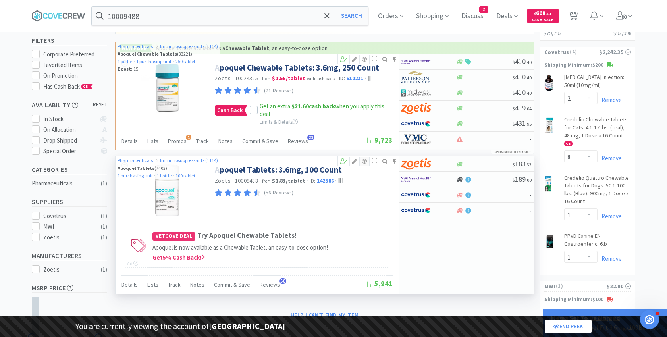
click at [365, 160] on icon at bounding box center [365, 162] width 10 height 6
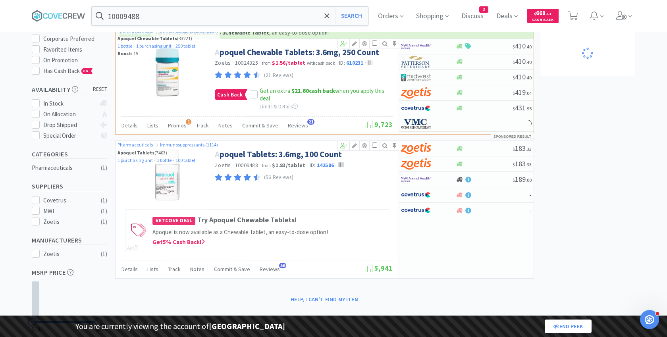
scroll to position [91, 0]
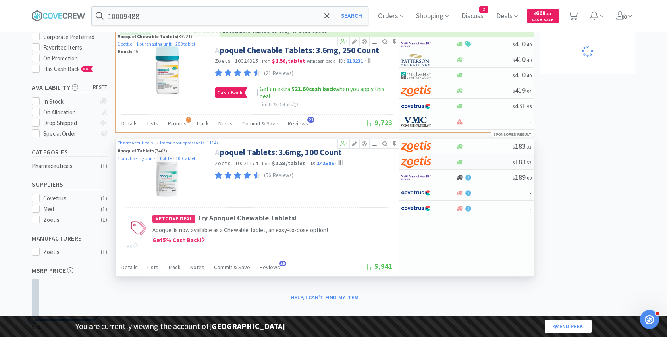
select select "2"
select select "8"
select select "1"
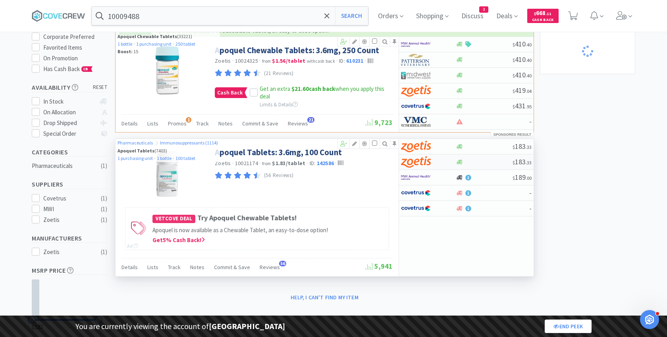
select select "1"
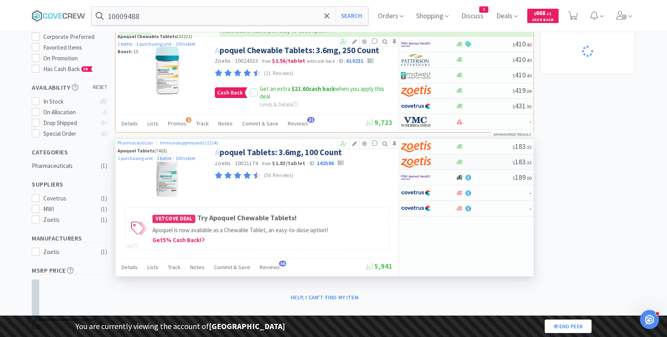
select select "1"
select select "2"
select select "1"
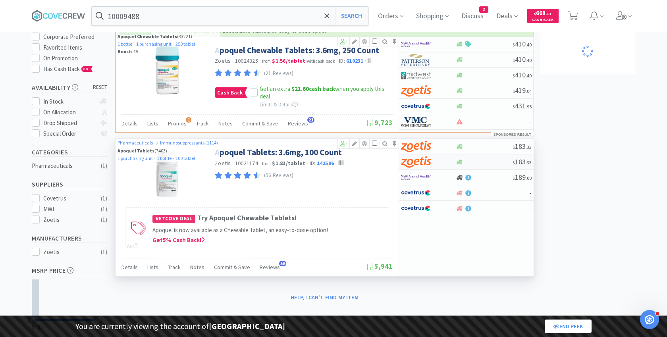
select select "5"
select select "2"
select select "1"
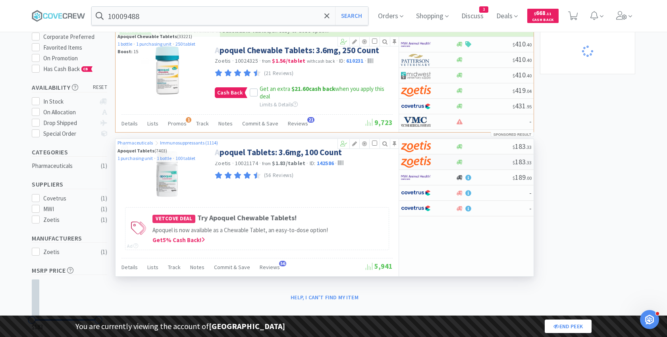
select select "1"
select select "2"
select select "1"
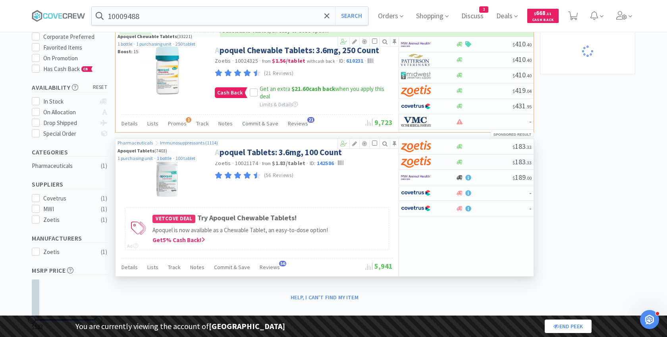
select select "2"
select select "1"
select select "3"
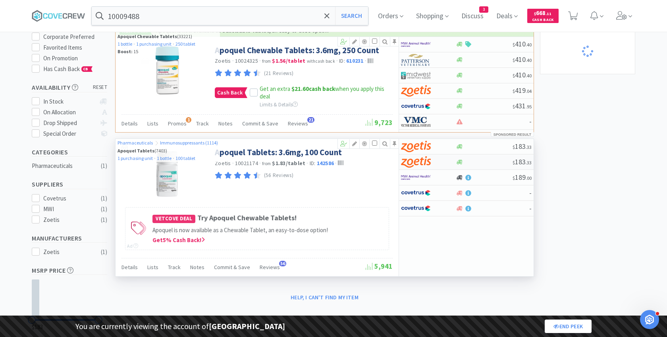
select select "1"
select select "2"
select select "1"
select select "5"
select select "2"
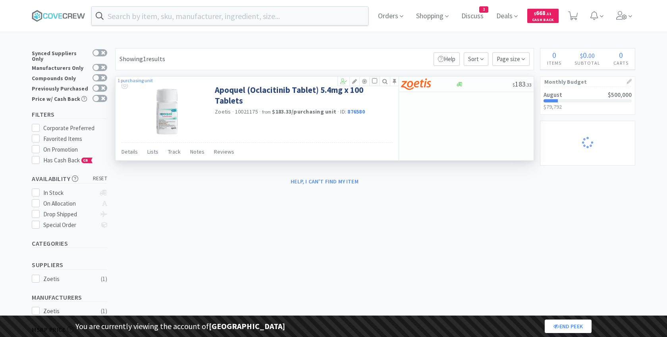
click at [375, 79] on input "checkbox" at bounding box center [374, 80] width 5 height 5
checkbox input "true"
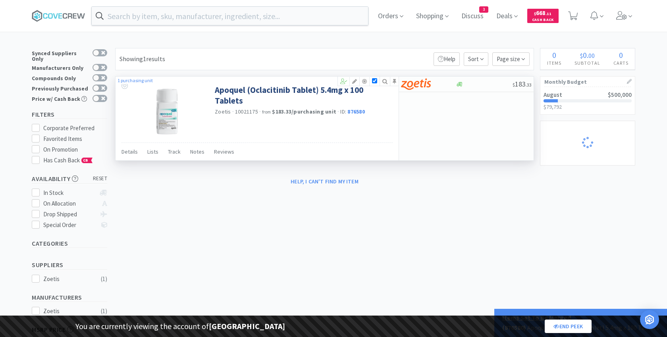
select select "2"
select select "8"
select select "1"
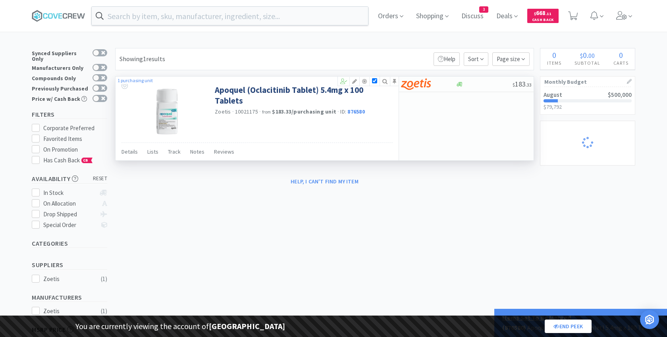
select select "1"
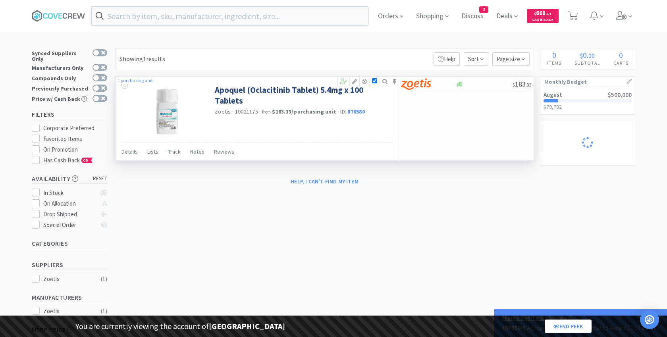
select select "1"
select select "2"
select select "1"
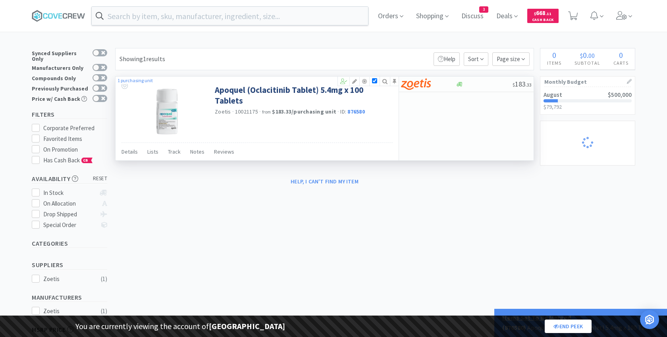
select select "5"
select select "2"
select select "1"
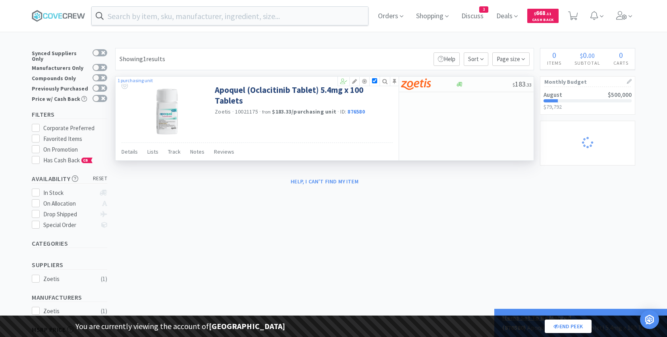
select select "1"
select select "2"
select select "1"
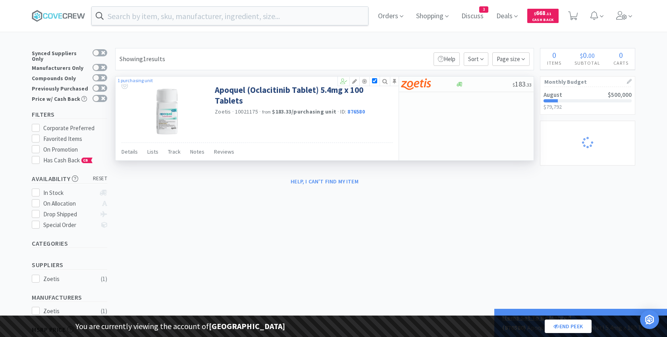
select select "2"
select select "1"
select select "3"
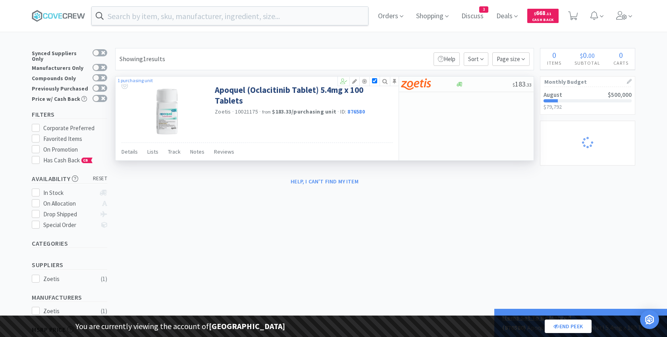
select select "1"
select select "2"
select select "1"
select select "5"
select select "2"
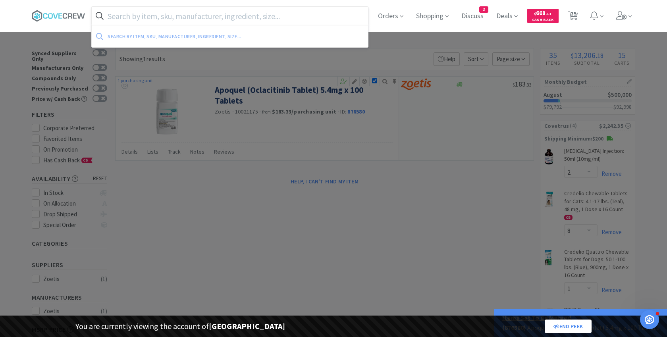
click at [164, 15] on input "text" at bounding box center [230, 16] width 277 height 18
paste input "10009490"
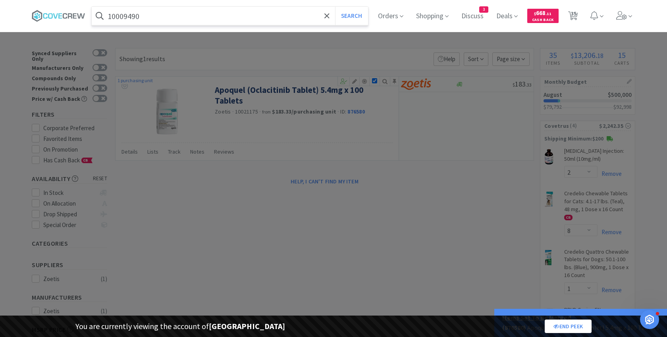
type input "10009490"
click at [335, 7] on button "Search" at bounding box center [351, 16] width 33 height 18
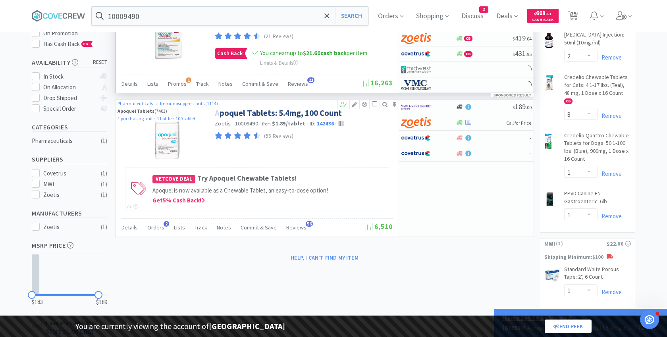
scroll to position [118, 0]
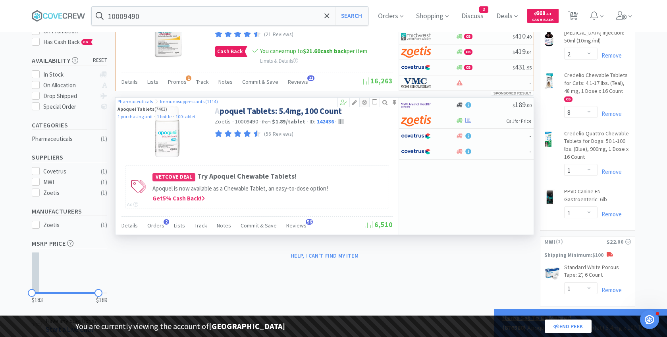
click at [366, 100] on icon at bounding box center [365, 103] width 10 height 6
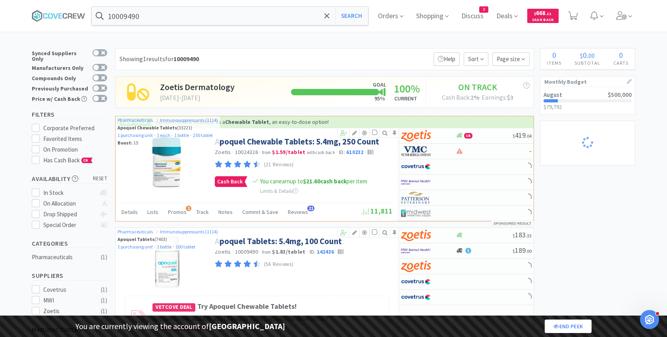
scroll to position [68, 0]
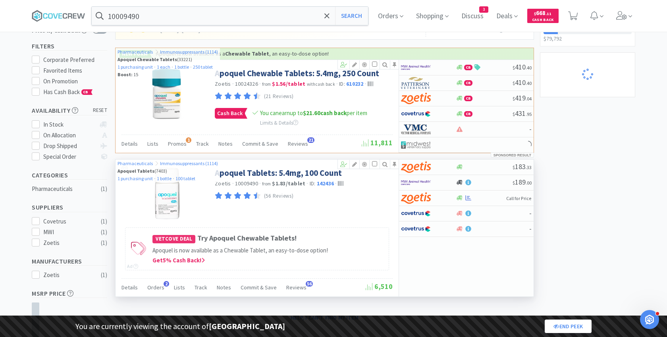
select select "2"
select select "8"
select select "1"
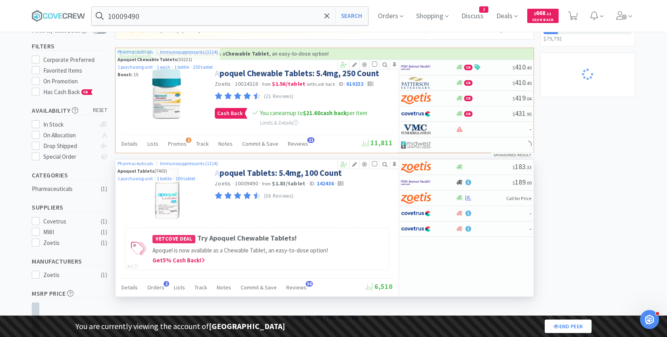
select select "1"
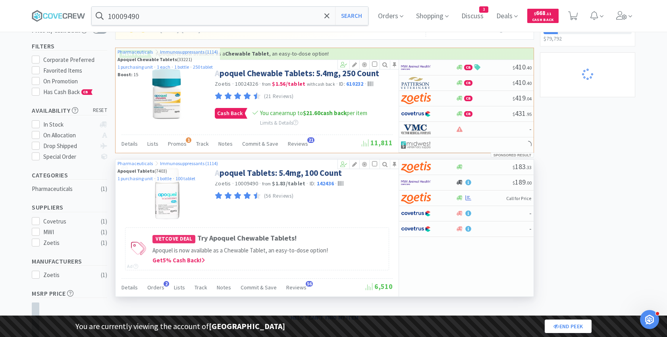
select select "1"
select select "2"
select select "1"
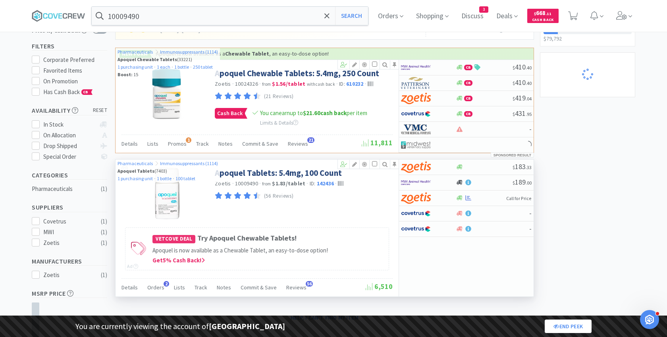
select select "5"
select select "2"
select select "1"
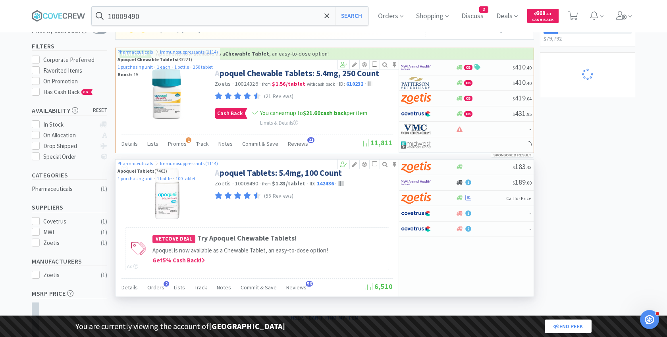
select select "1"
select select "2"
select select "1"
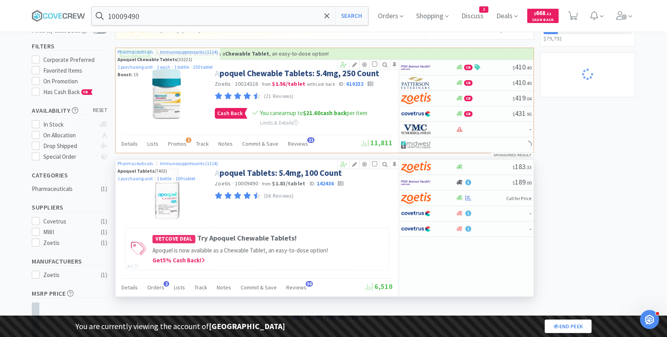
select select "2"
select select "1"
select select "3"
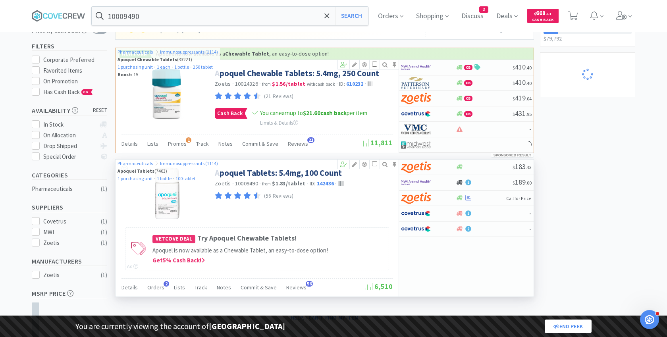
select select "1"
select select "2"
select select "1"
select select "5"
select select "2"
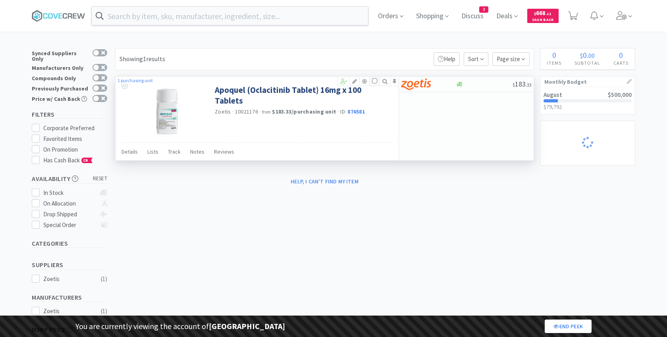
click at [373, 82] on input "checkbox" at bounding box center [374, 80] width 5 height 5
checkbox input "true"
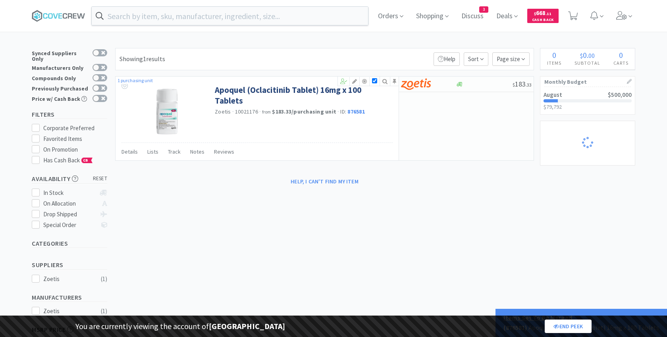
select select "2"
select select "8"
select select "1"
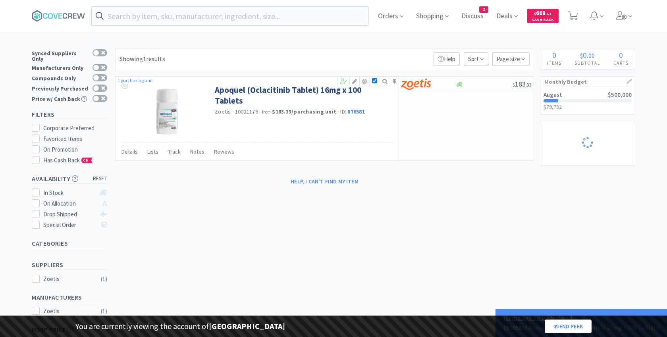
select select "1"
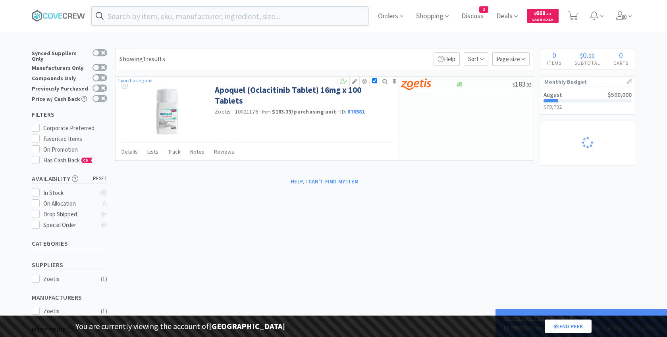
select select "1"
select select "2"
select select "1"
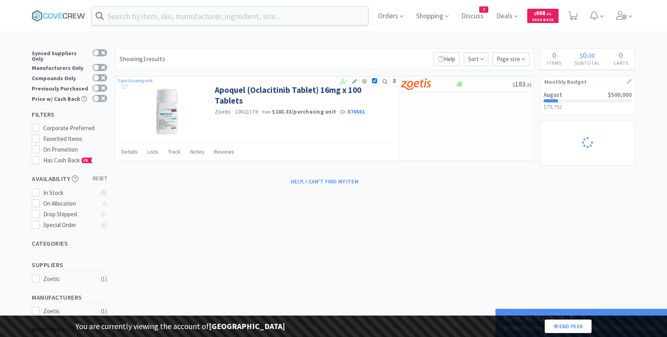
select select "5"
select select "2"
select select "1"
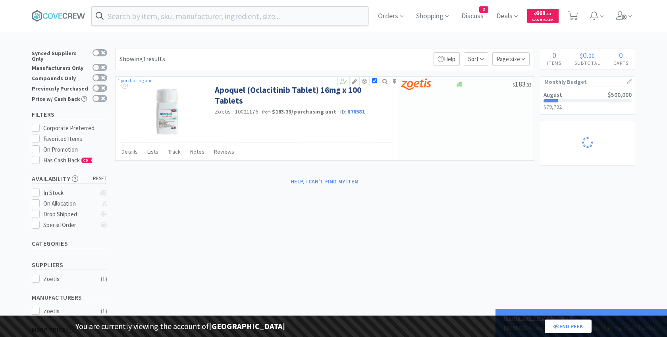
select select "1"
select select "2"
select select "1"
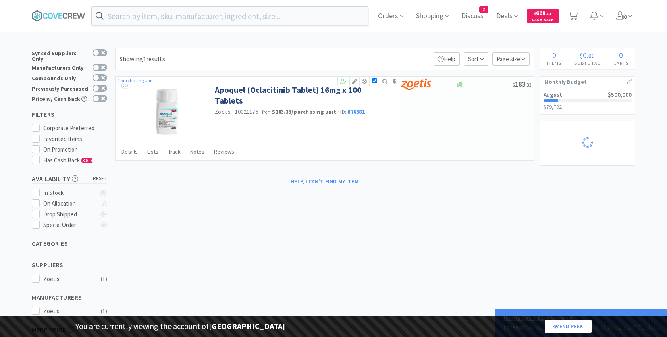
select select "2"
select select "1"
select select "3"
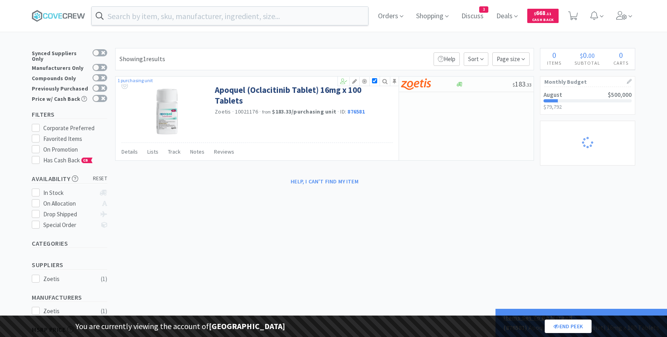
select select "1"
select select "2"
select select "1"
select select "5"
select select "2"
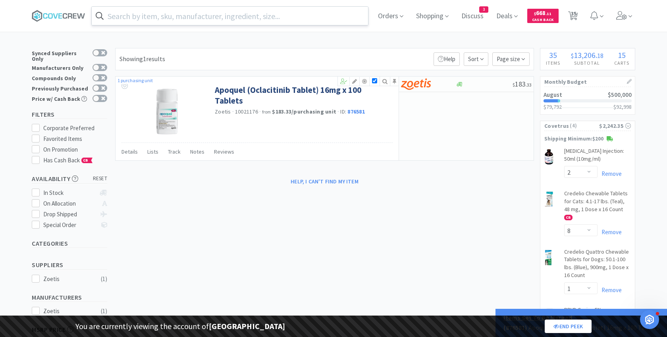
click at [162, 14] on input "text" at bounding box center [230, 16] width 277 height 18
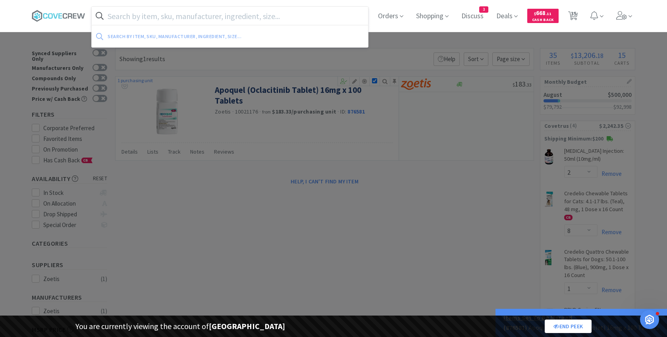
paste input "10009492"
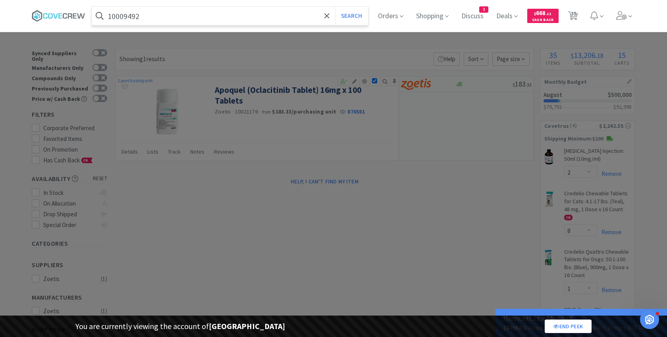
type input "10009492"
click at [335, 7] on button "Search" at bounding box center [351, 16] width 33 height 18
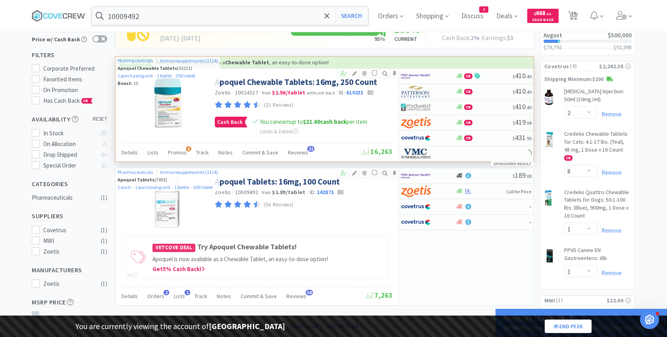
scroll to position [64, 0]
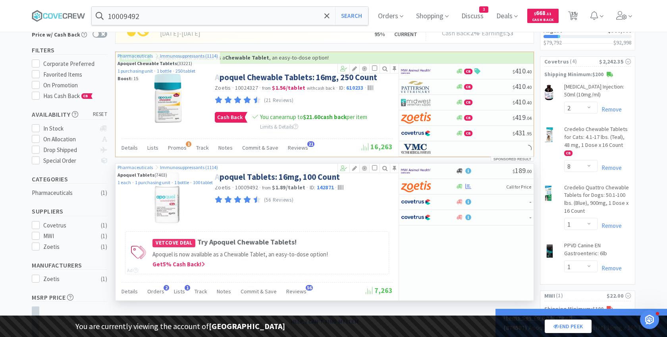
click at [365, 166] on icon at bounding box center [365, 169] width 10 height 6
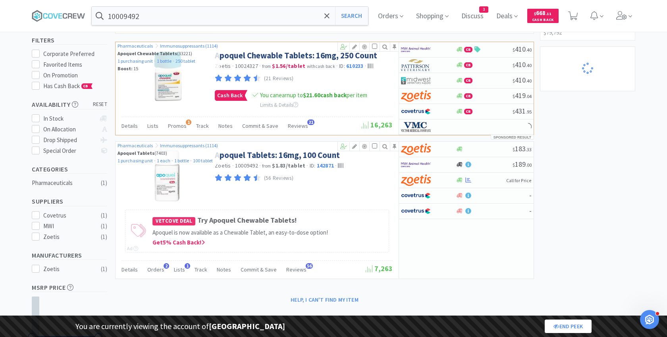
scroll to position [78, 0]
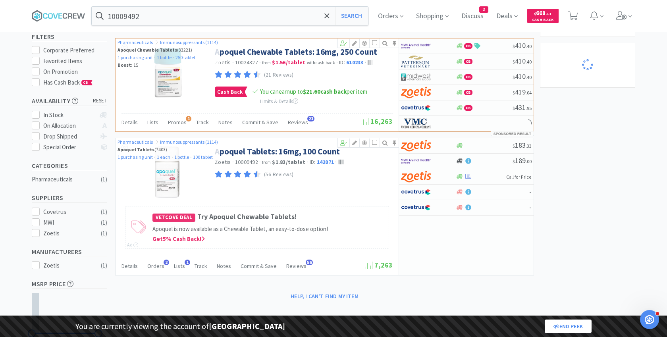
select select "2"
select select "8"
select select "1"
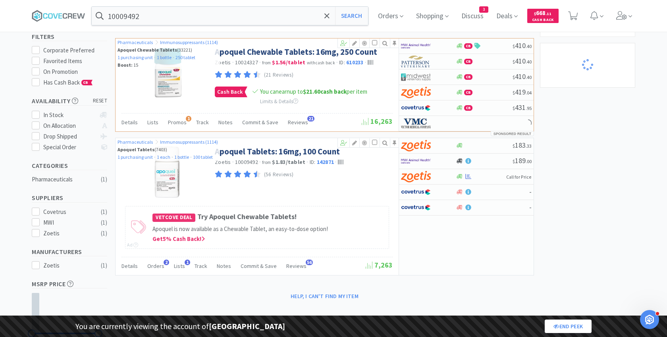
select select "1"
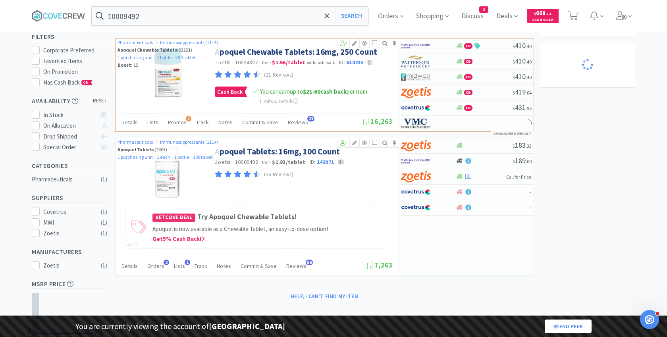
select select "1"
select select "2"
select select "1"
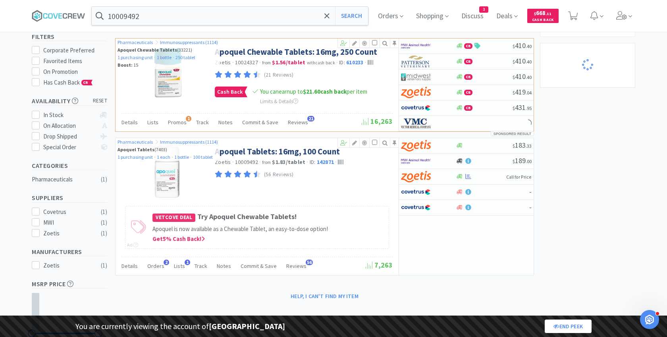
select select "5"
select select "2"
select select "1"
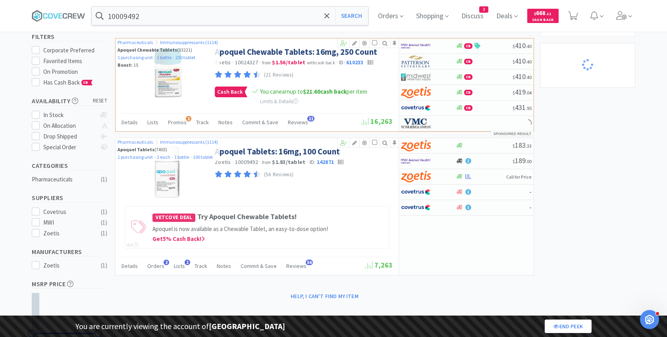
select select "1"
select select "2"
select select "1"
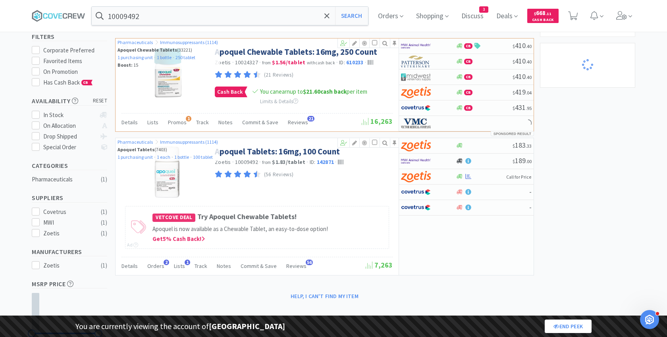
select select "2"
select select "1"
select select "3"
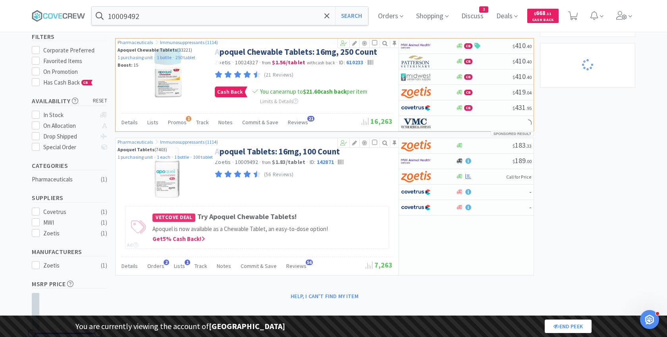
select select "1"
select select "2"
select select "1"
select select "5"
select select "2"
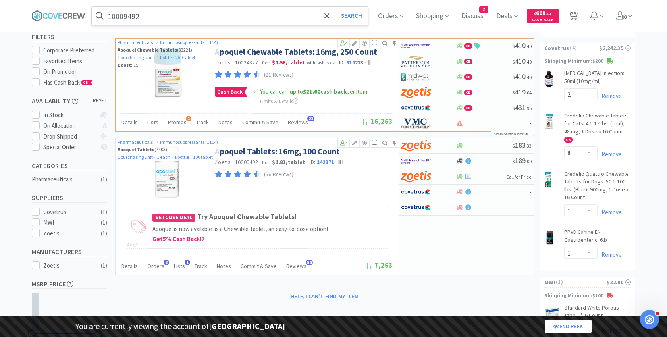
click at [137, 11] on input "10009492" at bounding box center [230, 16] width 277 height 18
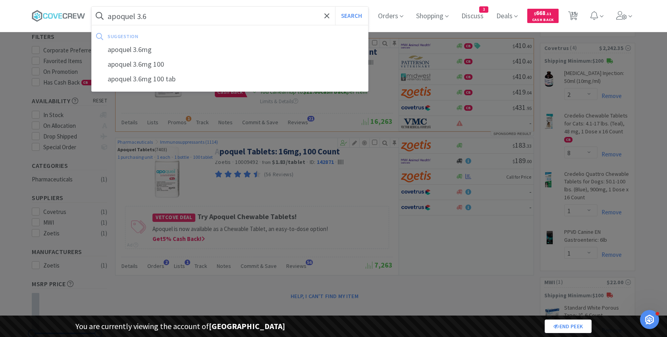
type input "apoquel 3.6"
click at [335, 7] on button "Search" at bounding box center [351, 16] width 33 height 18
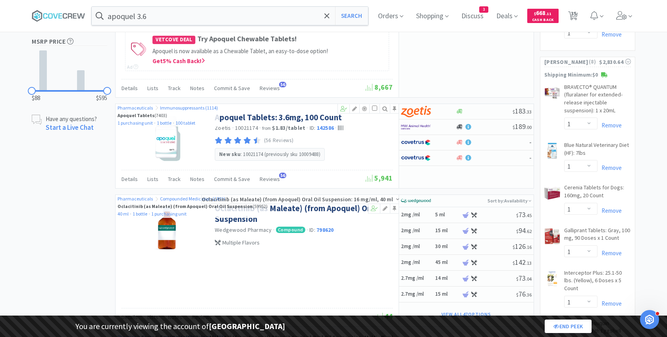
scroll to position [382, 0]
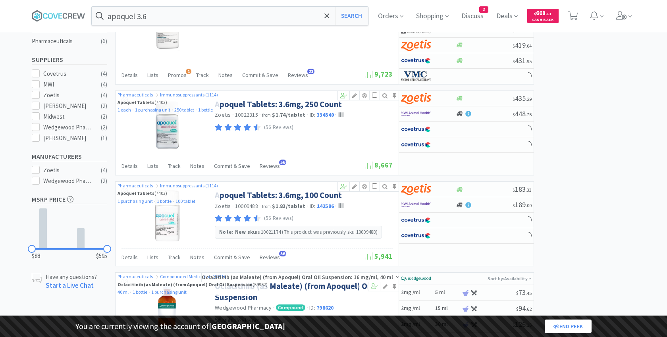
select select "1"
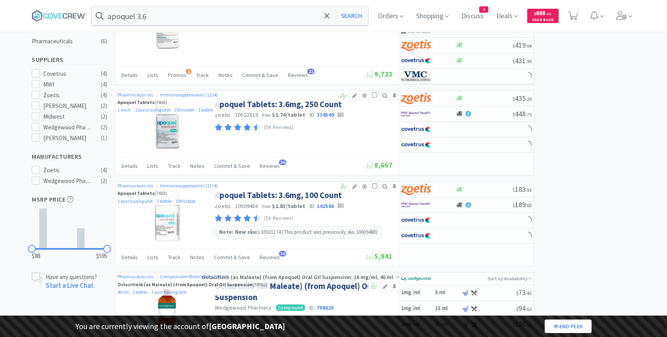
select select "1"
select select "2"
select select "1"
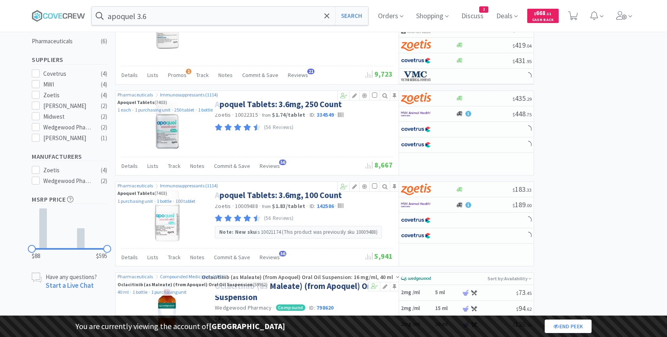
select select "1"
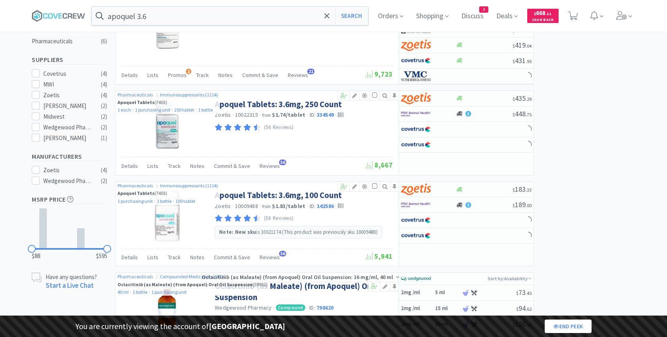
select select "1"
select select "2"
select select "1"
select select "2"
select select "5"
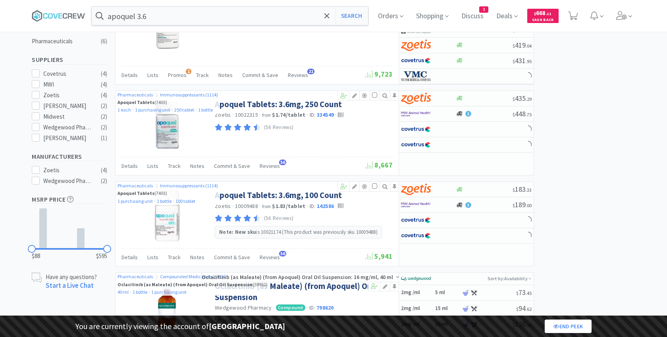
select select "2"
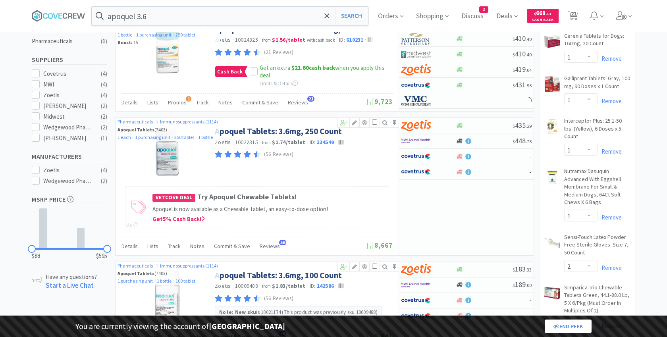
select select "5"
select select "2"
select select "8"
select select "1"
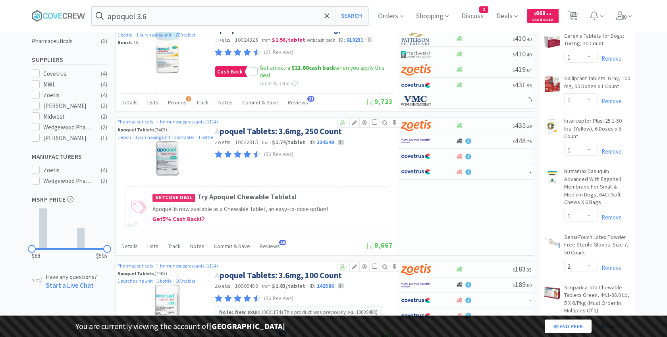
select select "1"
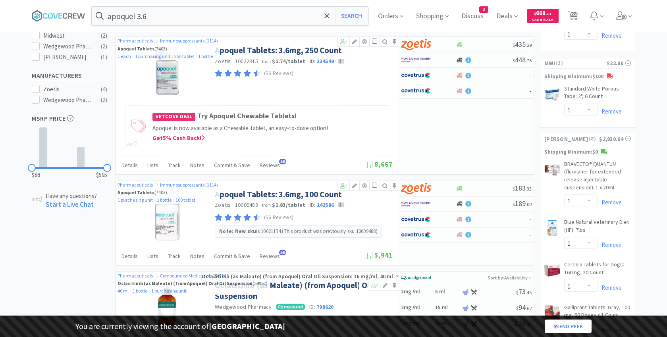
select select "1"
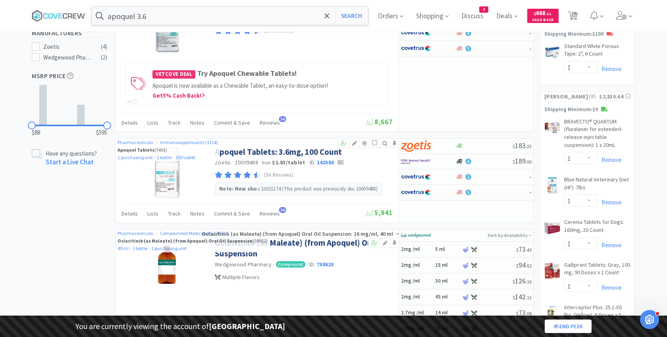
scroll to position [342, 0]
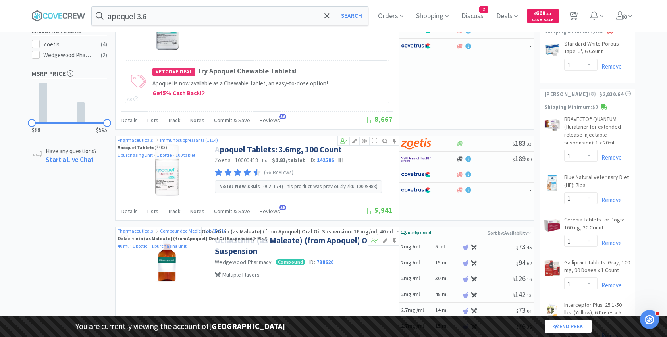
select select "1"
select select "3"
select select "1"
select select "2"
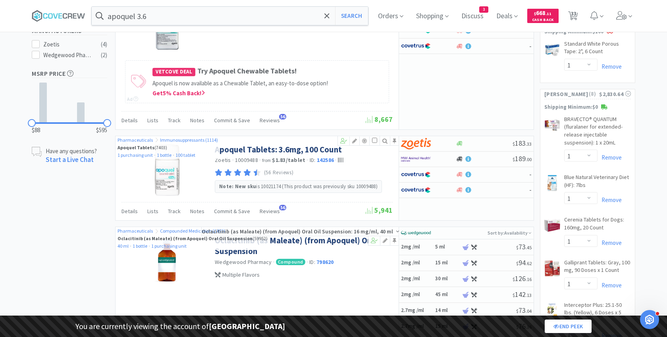
select select "2"
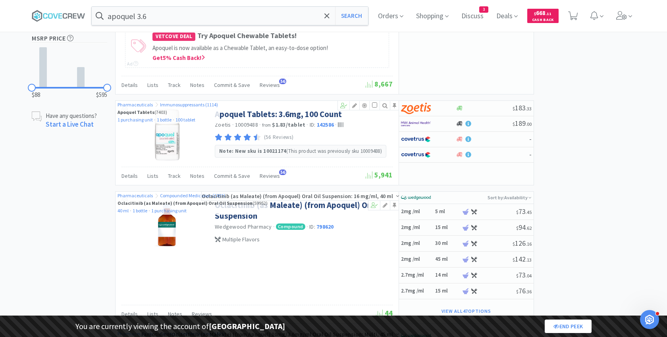
scroll to position [377, 0]
select select "2"
select select "8"
select select "1"
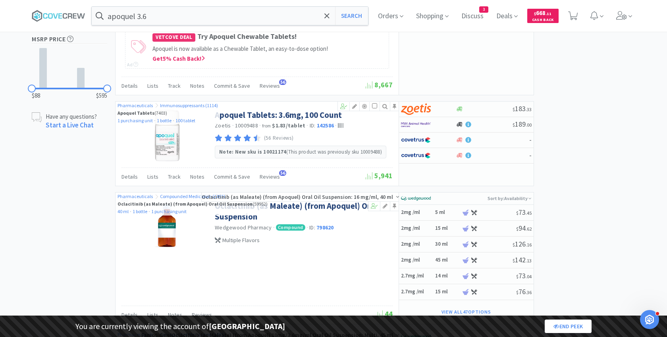
select select "1"
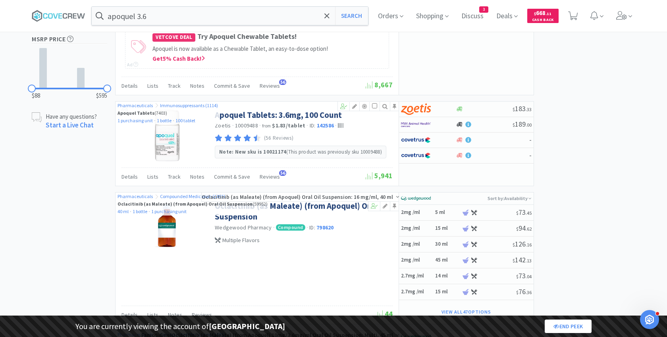
select select "1"
select select "2"
select select "1"
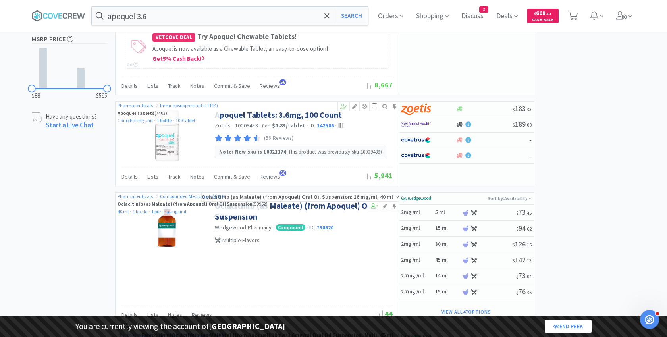
select select "1"
select select "5"
select select "2"
select select "1"
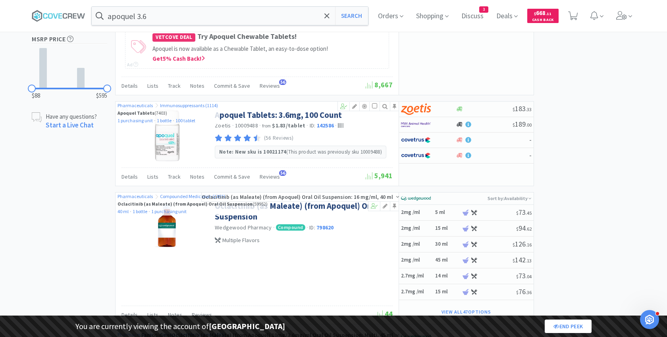
select select "1"
select select "2"
select select "1"
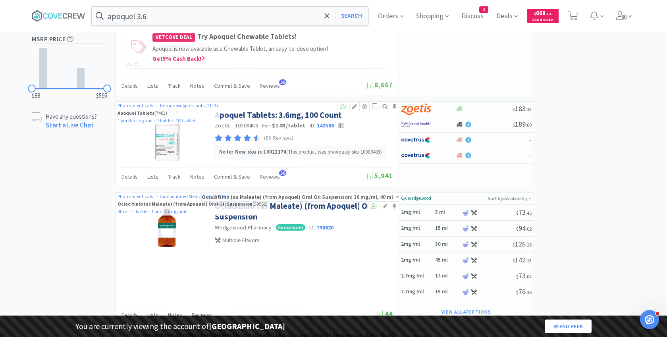
select select "1"
select select "2"
select select "1"
select select "3"
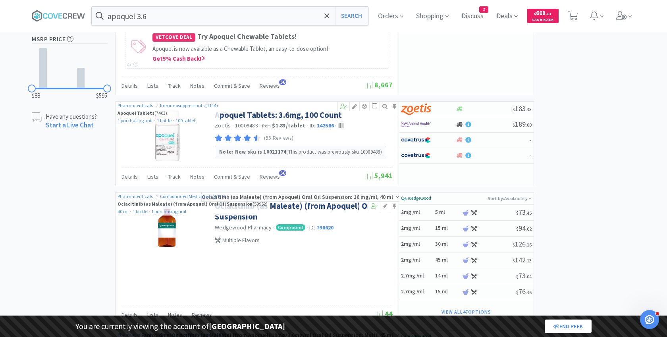
select select "3"
select select "1"
select select "2"
select select "1"
select select "5"
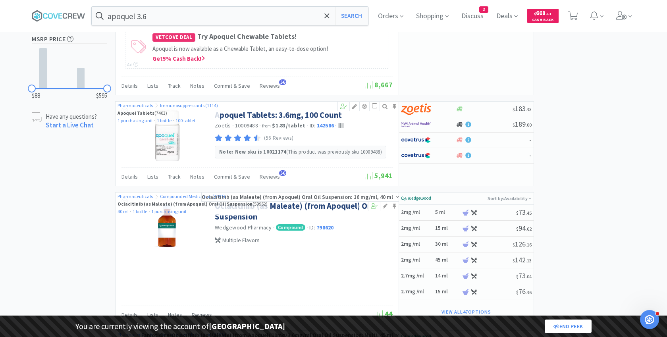
select select "2"
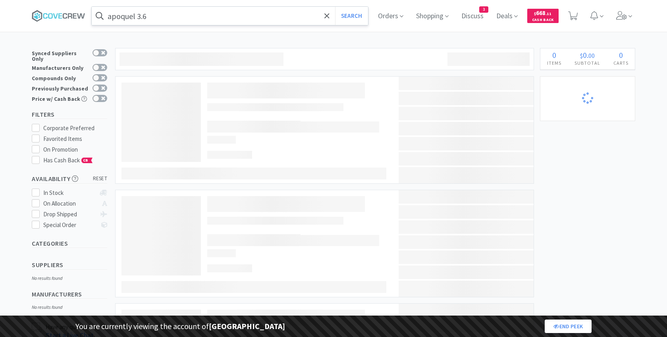
scroll to position [377, 0]
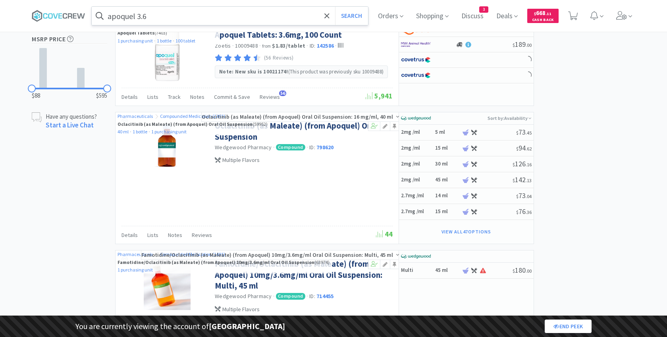
click at [157, 20] on input "apoquel 3.6" at bounding box center [230, 16] width 277 height 18
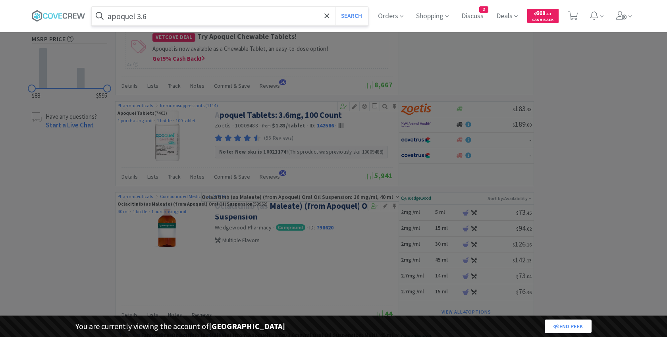
click at [157, 20] on input "apoquel 3.6" at bounding box center [230, 16] width 277 height 18
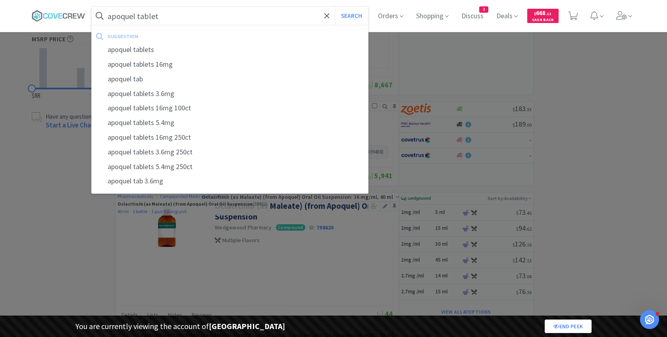
scroll to position [0, 0]
type input "apoquel tablets"
select select "2"
select select "8"
select select "1"
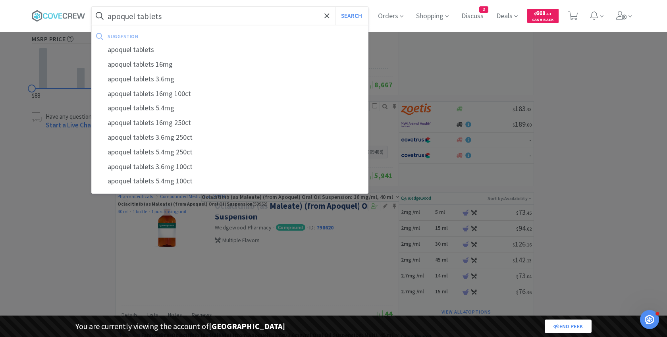
select select "1"
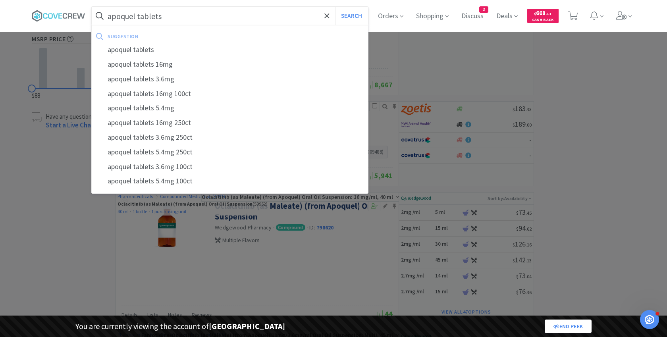
select select "1"
select select "2"
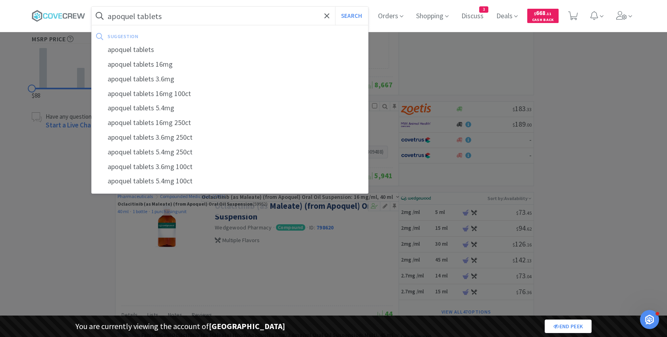
select select "1"
select select "5"
select select "2"
select select "1"
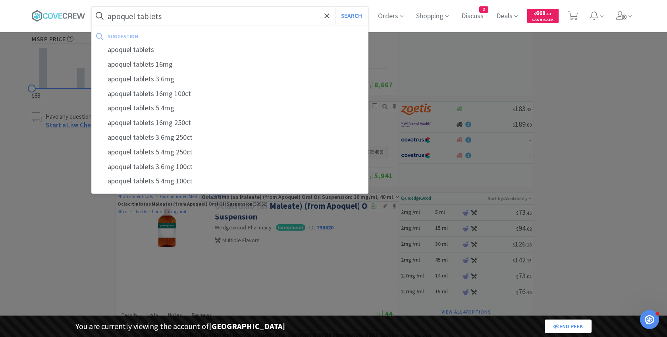
select select "1"
select select "2"
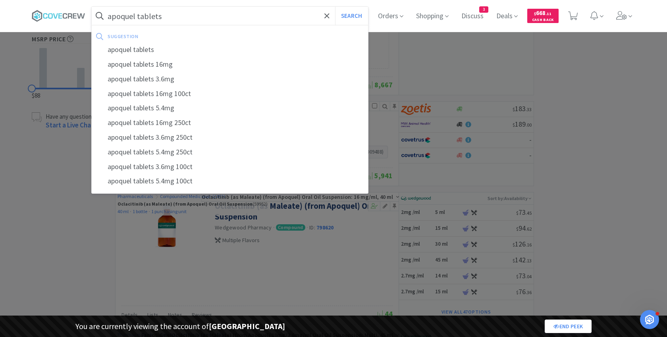
select select "1"
select select "2"
select select "1"
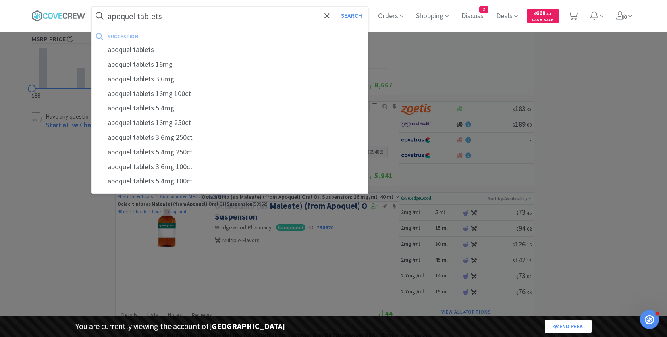
select select "3"
select select "1"
select select "2"
select select "1"
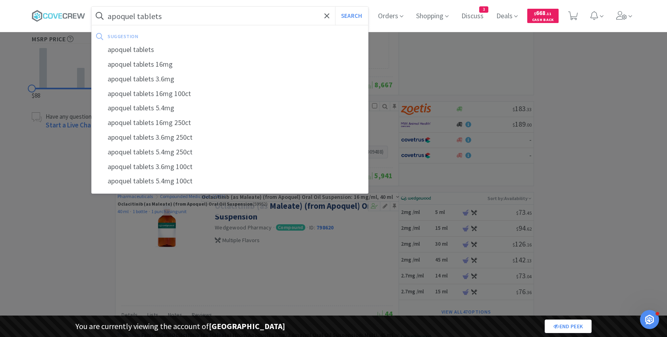
select select "5"
select select "2"
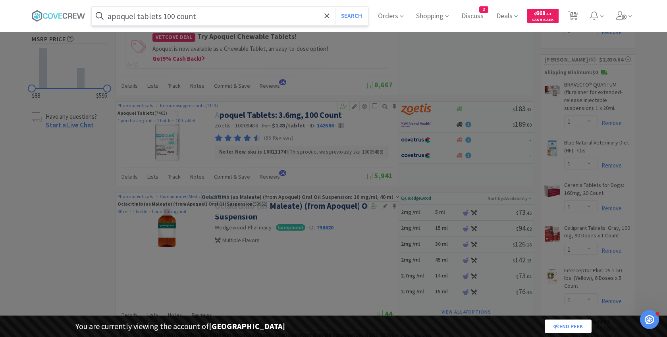
type input "apoquel tablets 100 count"
click at [335, 7] on button "Search" at bounding box center [351, 16] width 33 height 18
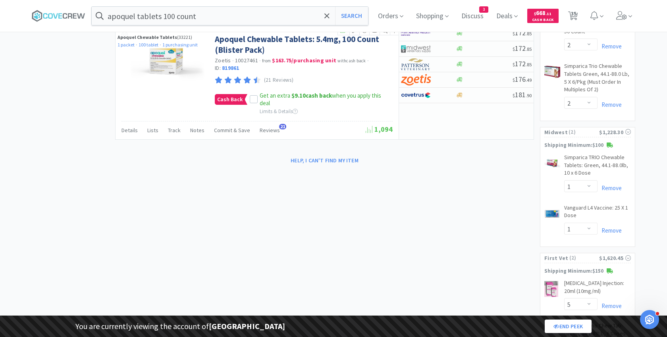
scroll to position [749, 0]
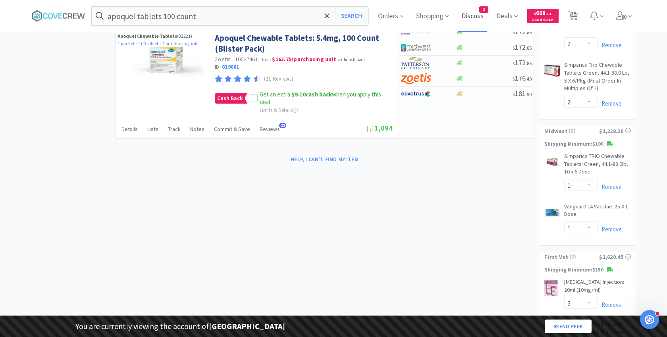
click at [469, 16] on span "Discuss" at bounding box center [472, 16] width 29 height 32
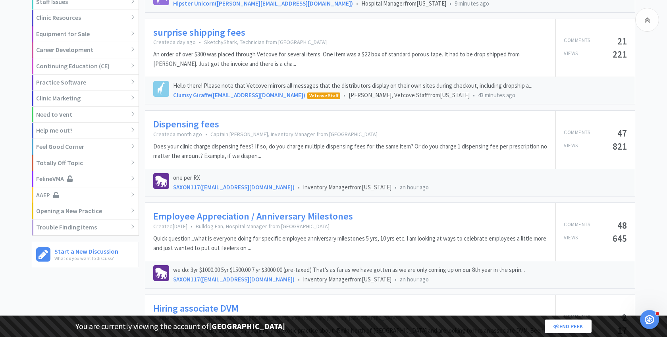
scroll to position [378, 0]
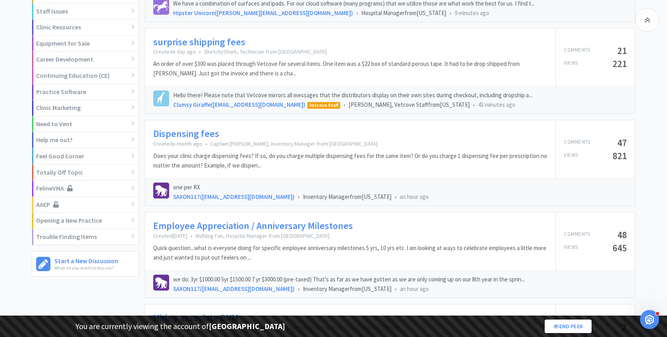
click at [206, 42] on link "surprise shipping fees" at bounding box center [199, 43] width 92 height 12
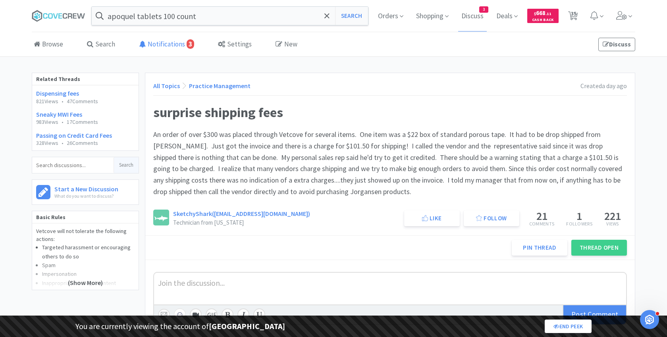
click at [162, 40] on link "Notifications 3" at bounding box center [166, 45] width 59 height 24
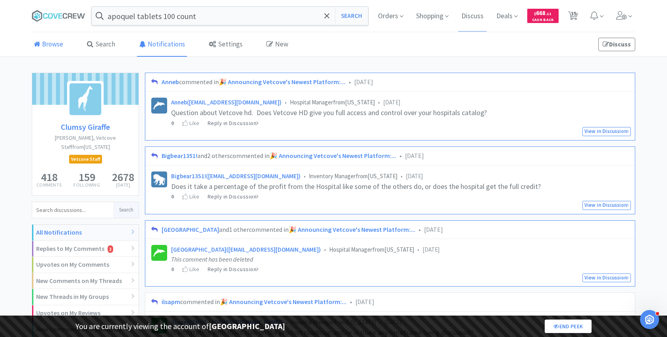
click at [54, 39] on link "Browse" at bounding box center [48, 45] width 33 height 24
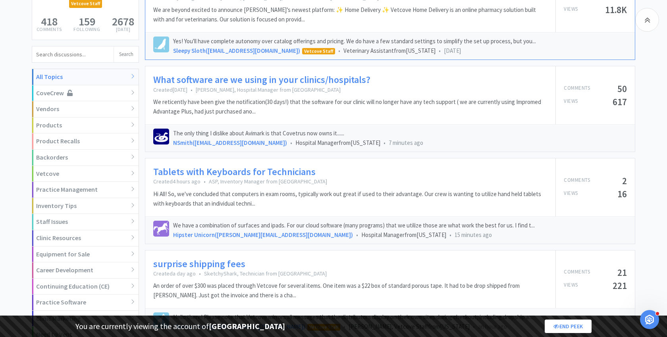
scroll to position [157, 0]
